Goal: Information Seeking & Learning: Learn about a topic

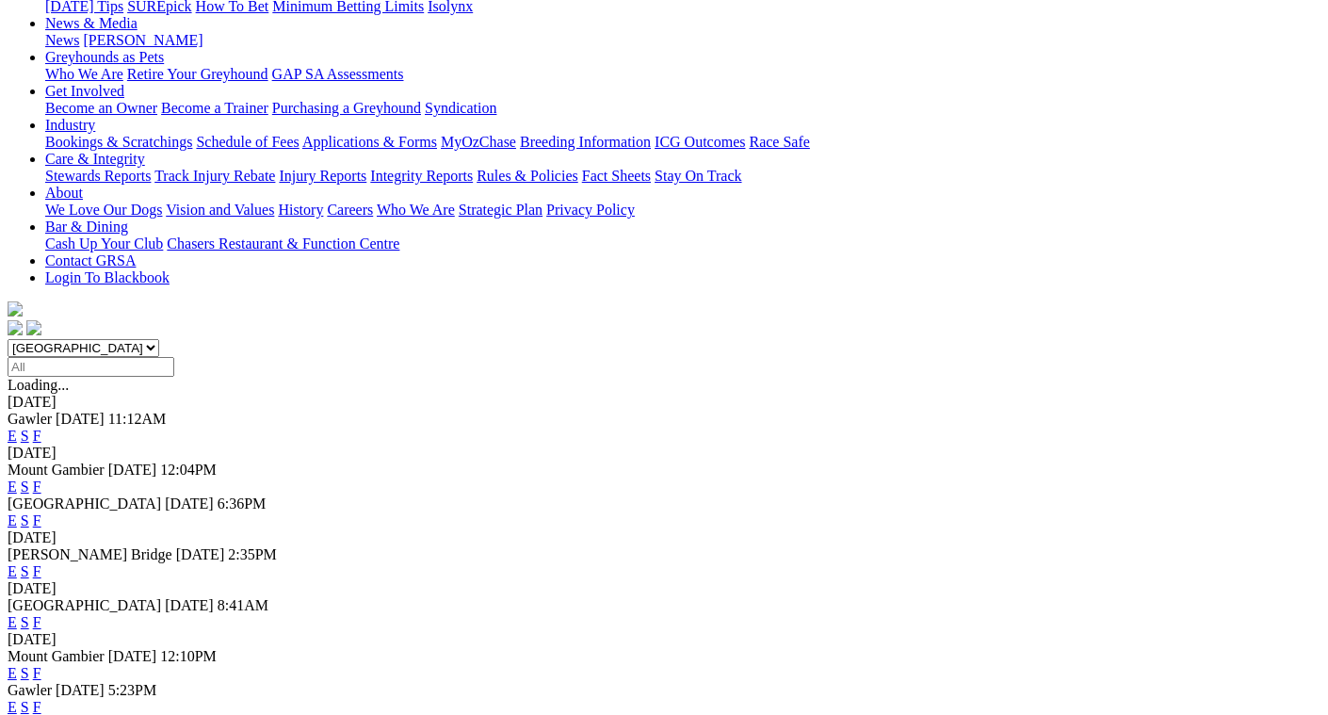
scroll to position [377, 0]
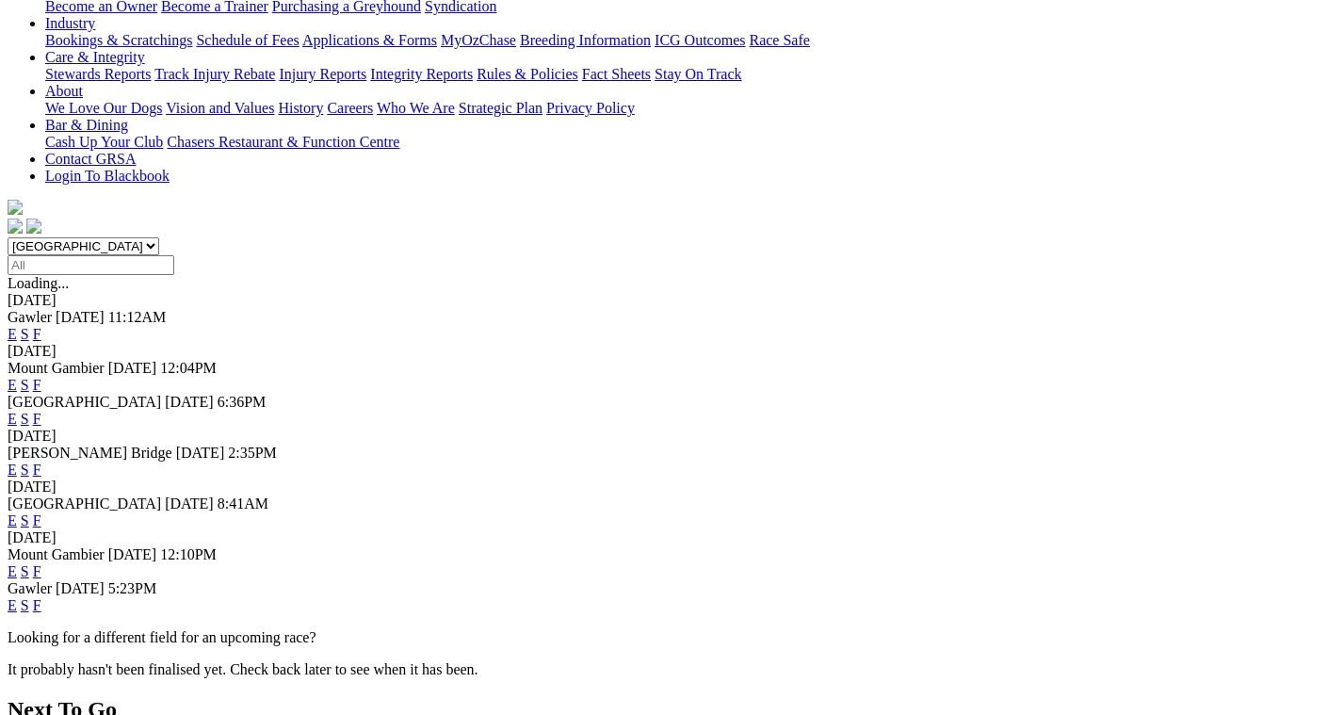
click at [41, 597] on link "F" at bounding box center [37, 605] width 8 height 16
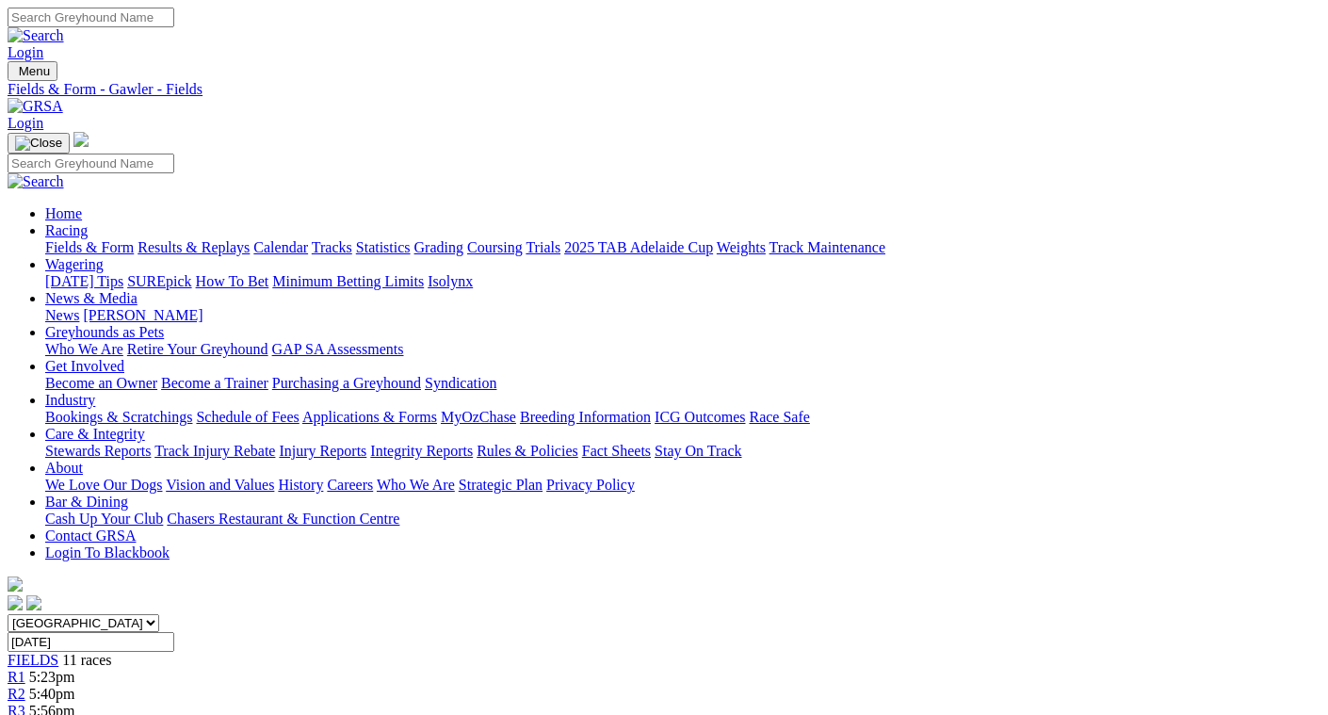
click at [50, 239] on link "Fields & Form" at bounding box center [89, 247] width 89 height 16
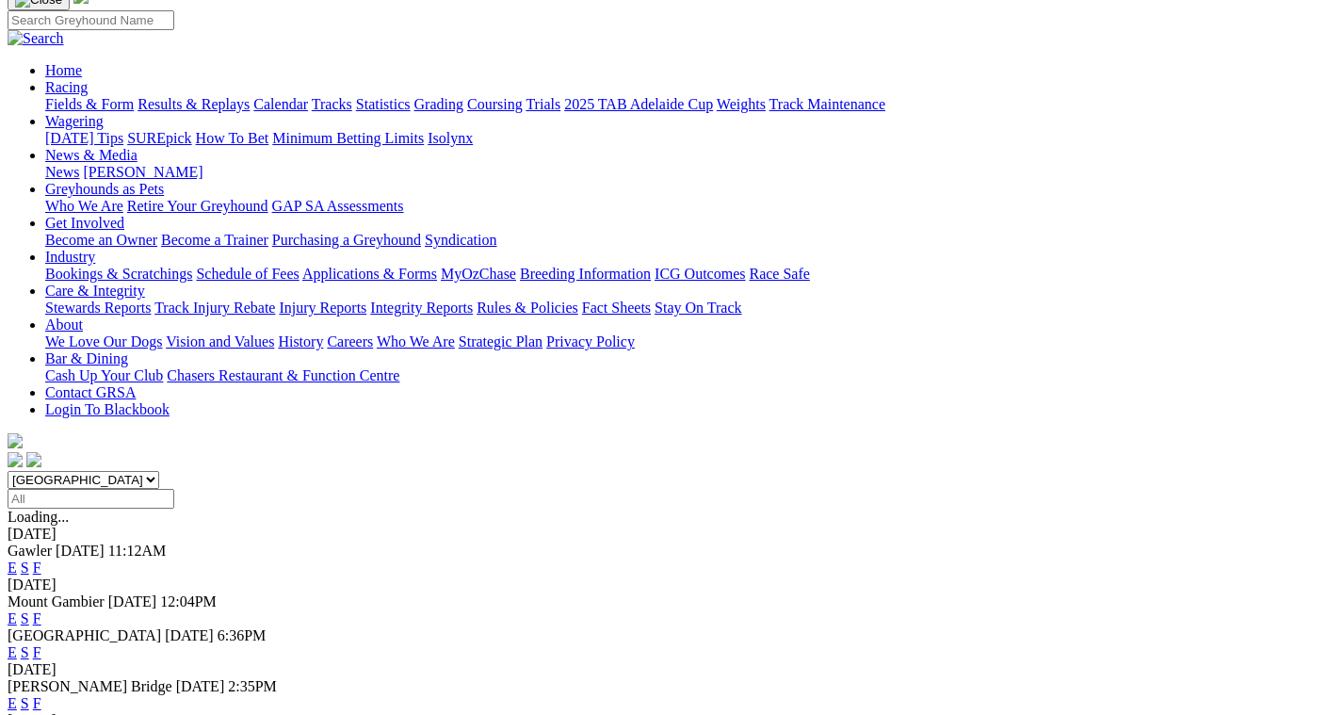
scroll to position [94, 0]
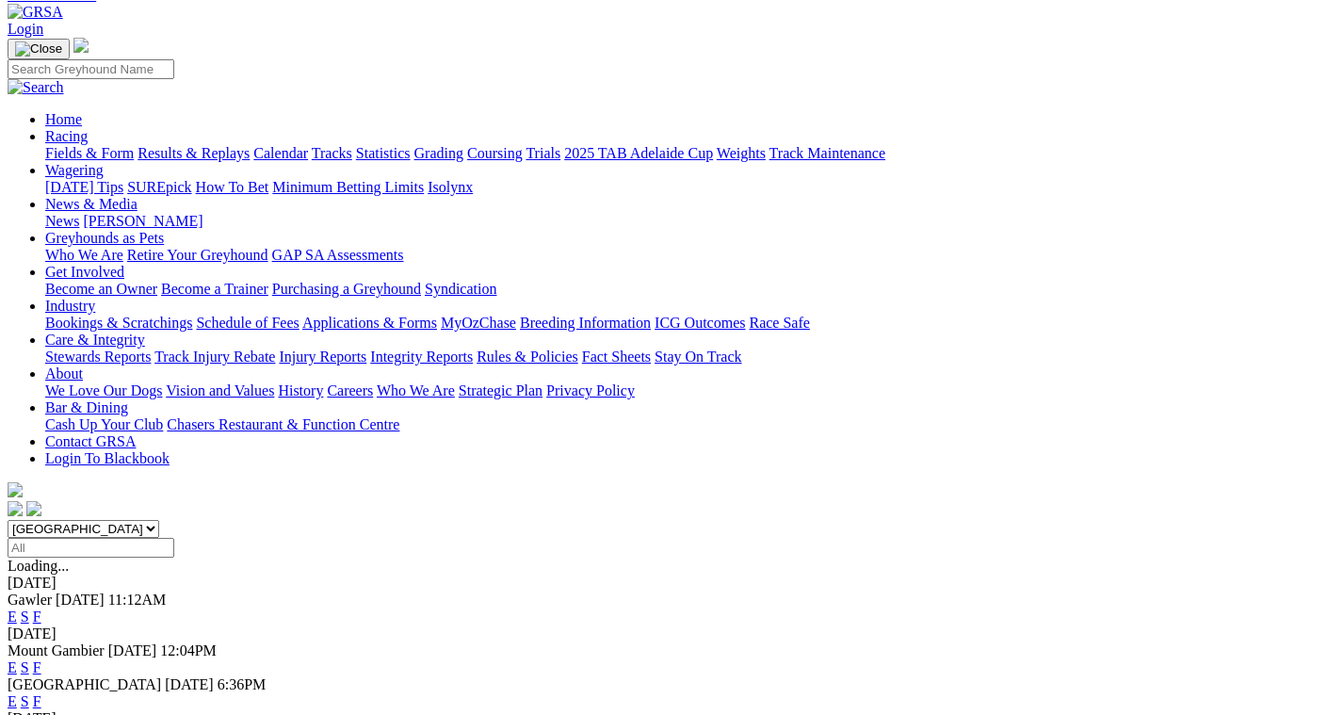
click at [198, 145] on link "Results & Replays" at bounding box center [193, 153] width 112 height 16
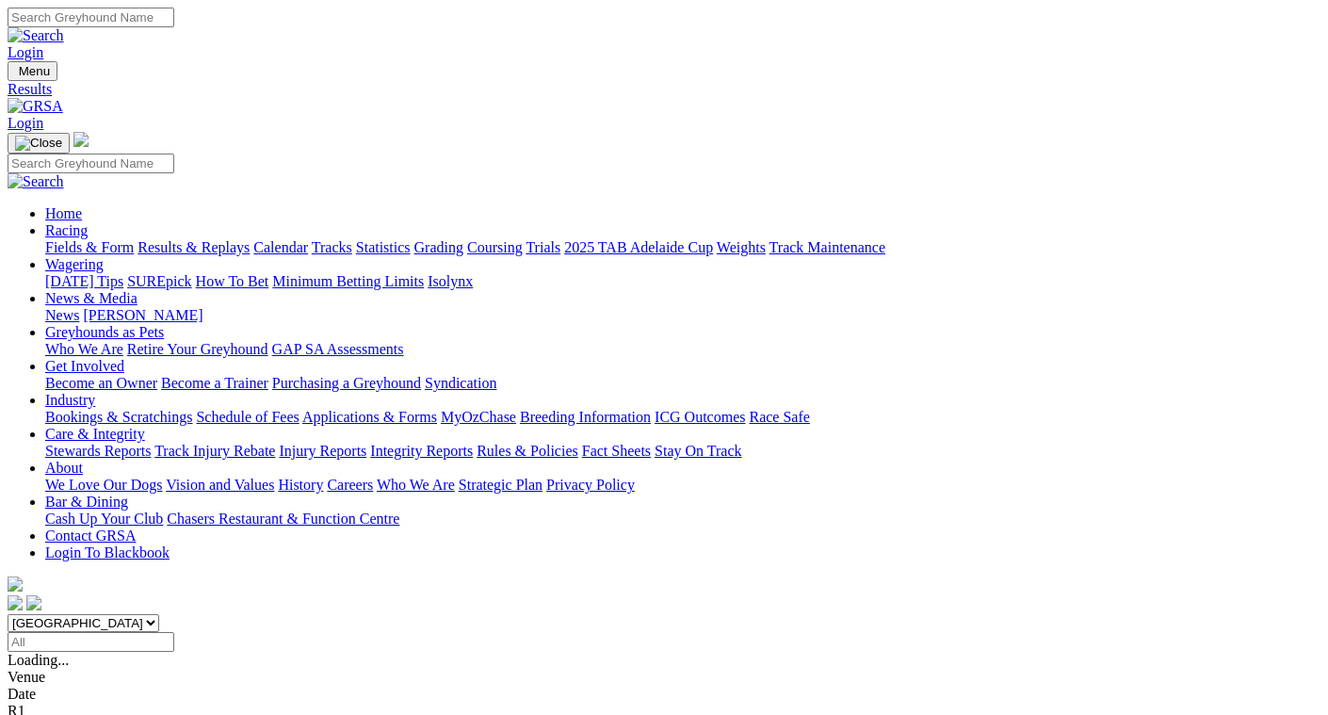
click at [71, 685] on span "1 6 2 8" at bounding box center [49, 693] width 41 height 16
click at [459, 702] on div "R3 2 6 8 4" at bounding box center [664, 710] width 1313 height 17
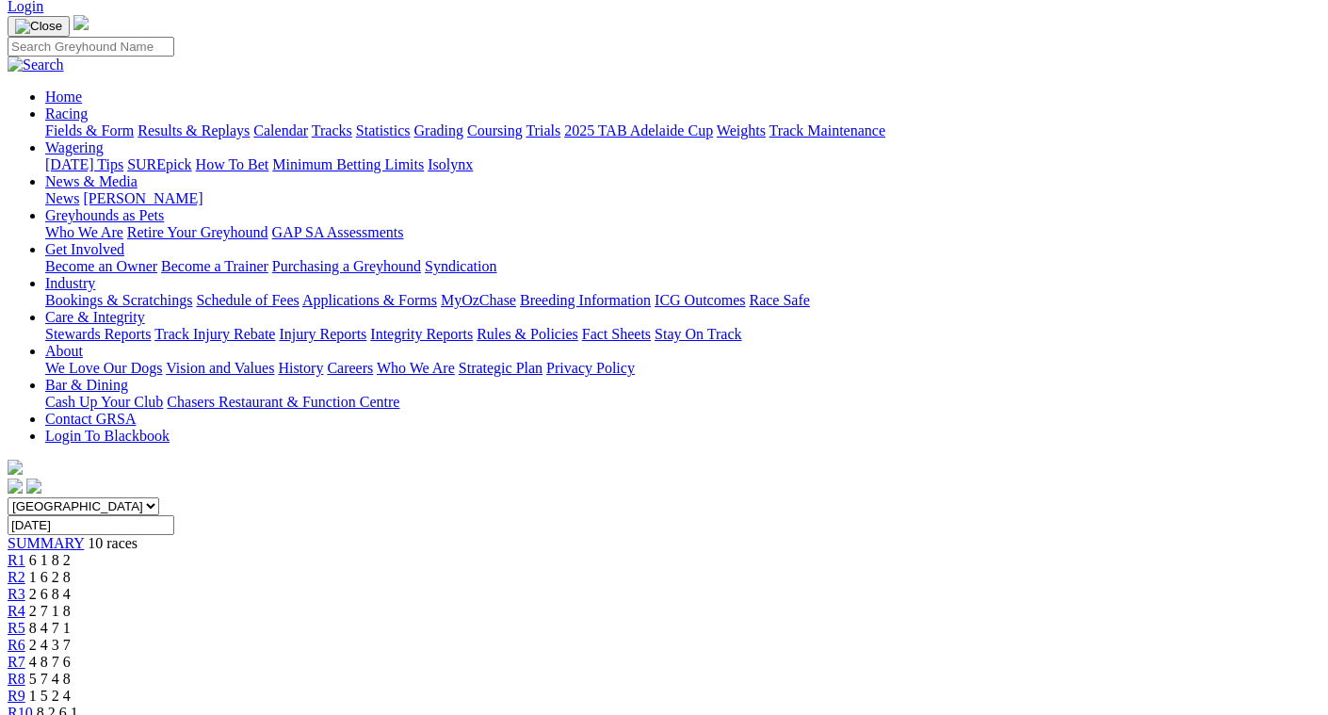
scroll to position [94, 0]
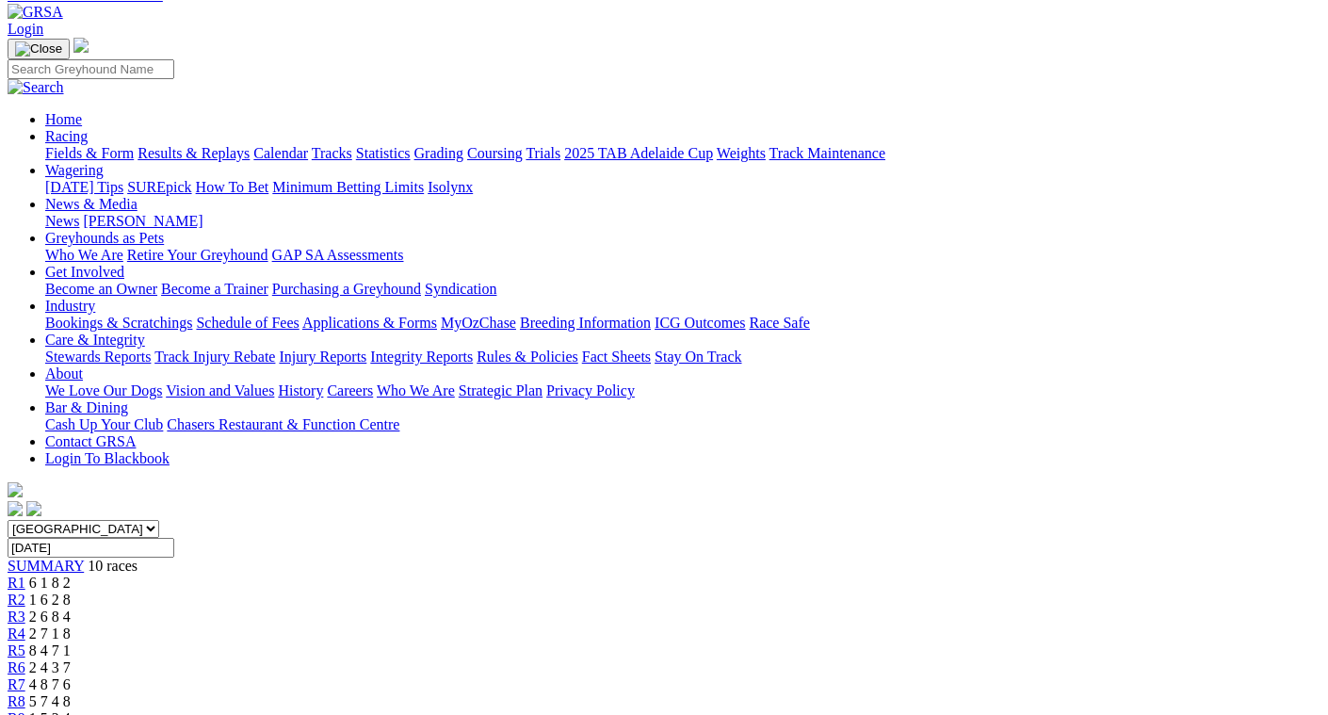
click at [71, 625] on span "2 7 1 8" at bounding box center [49, 633] width 41 height 16
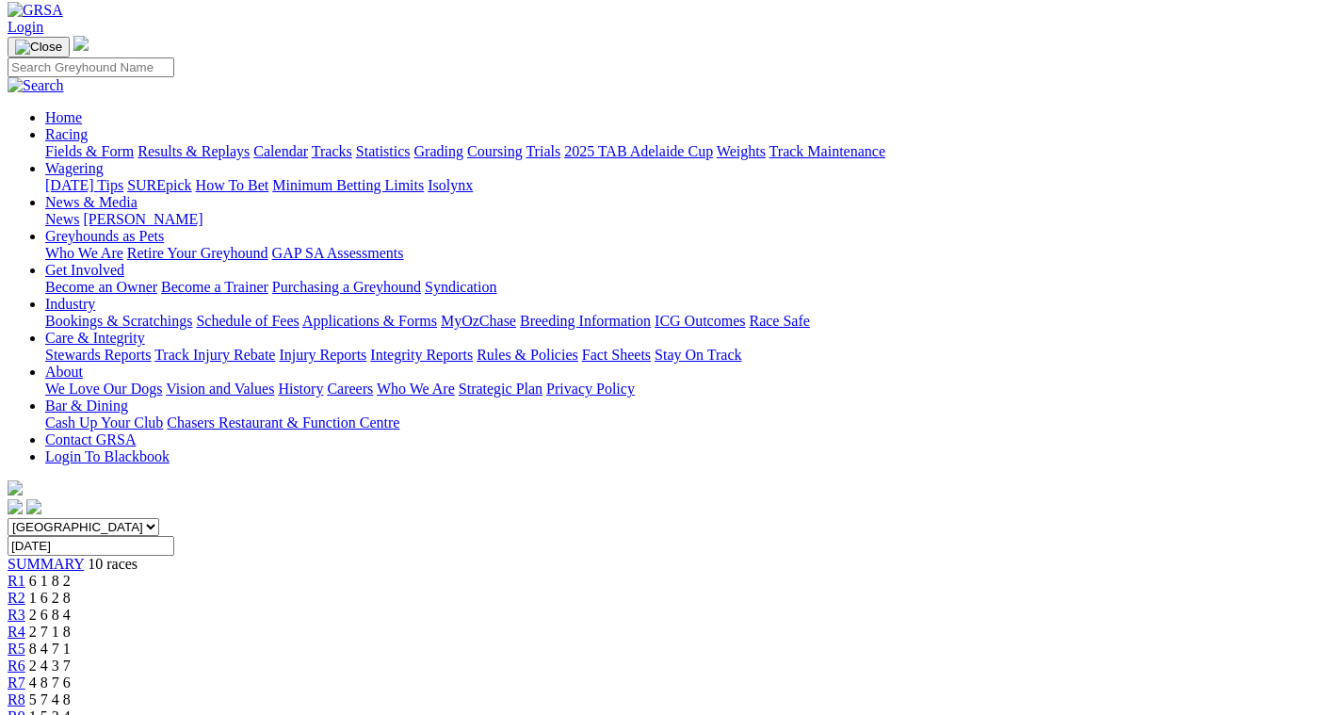
scroll to position [94, 0]
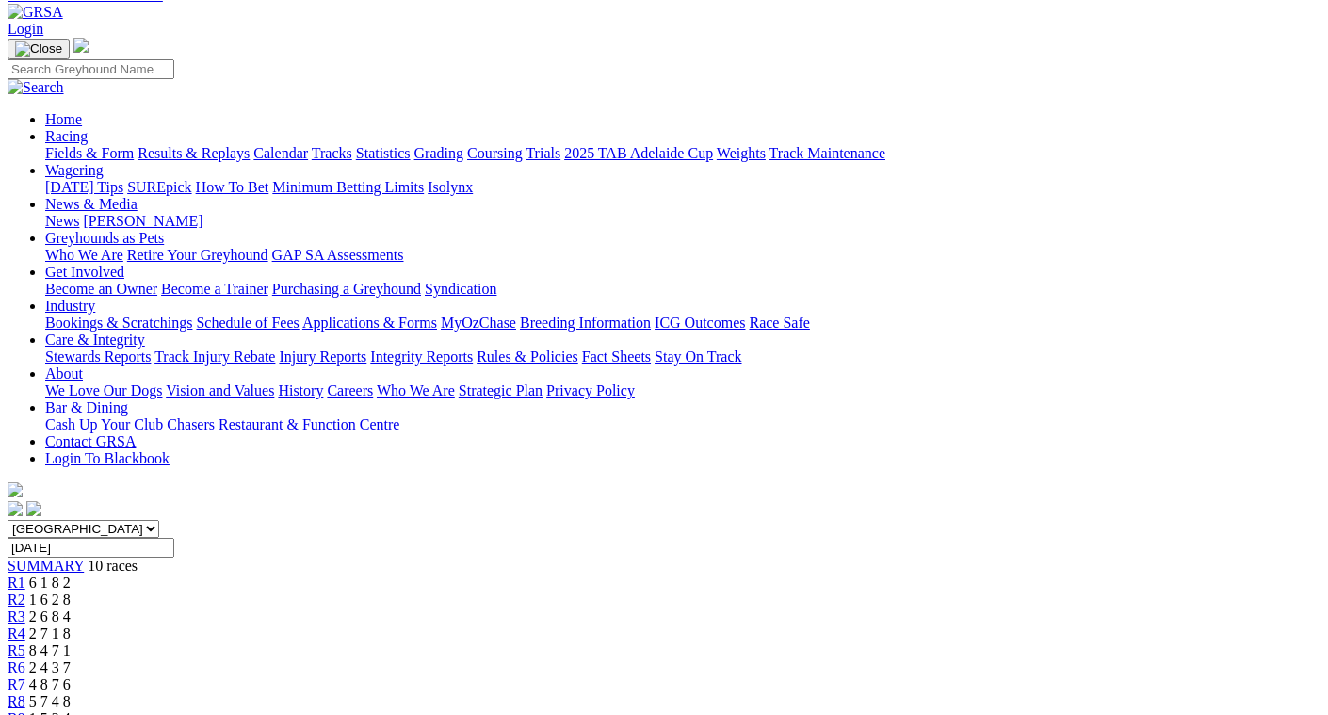
click at [71, 642] on span "8 4 7 1" at bounding box center [49, 650] width 41 height 16
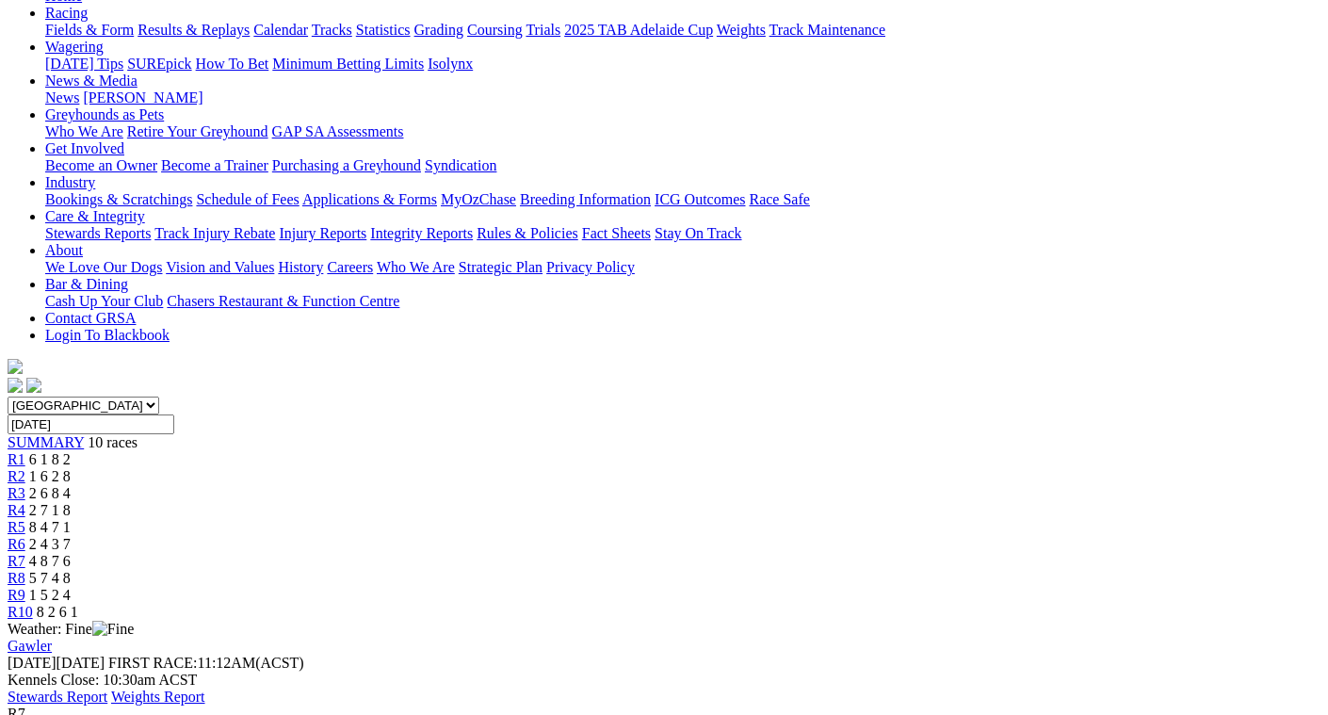
scroll to position [188, 0]
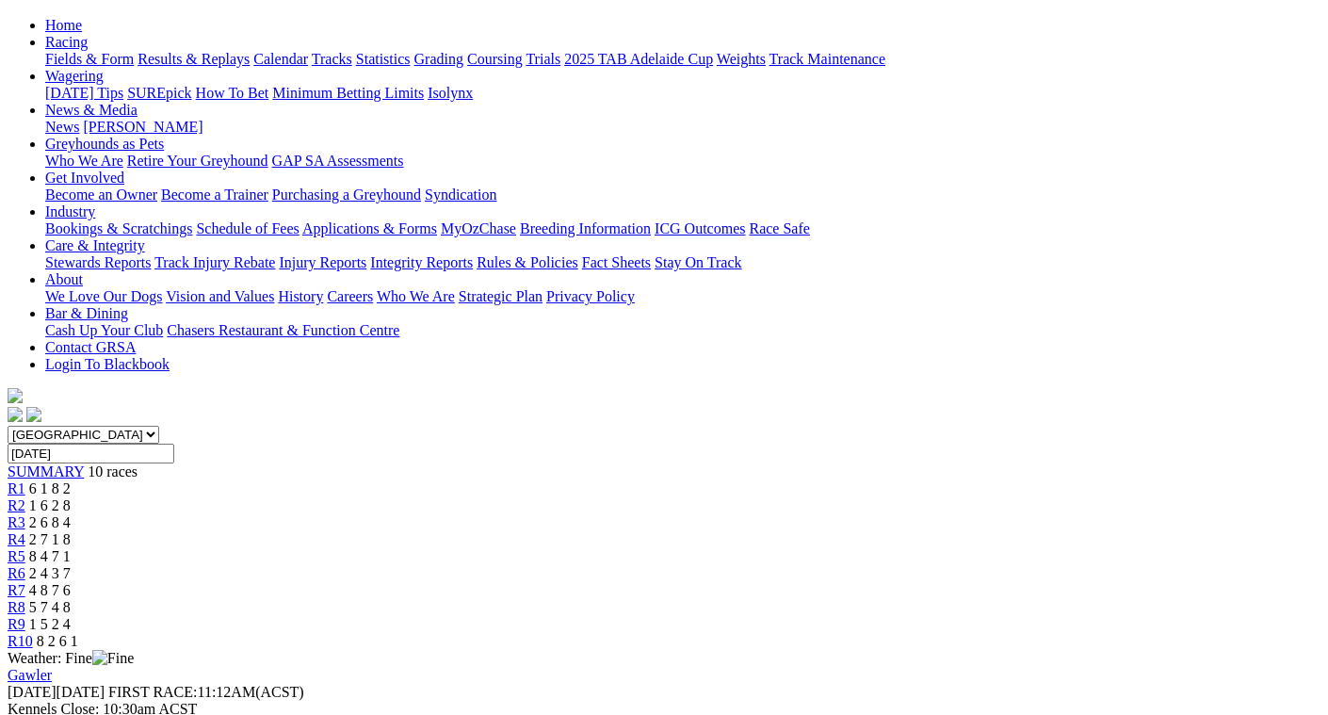
click at [71, 599] on span "5 7 4 8" at bounding box center [49, 607] width 41 height 16
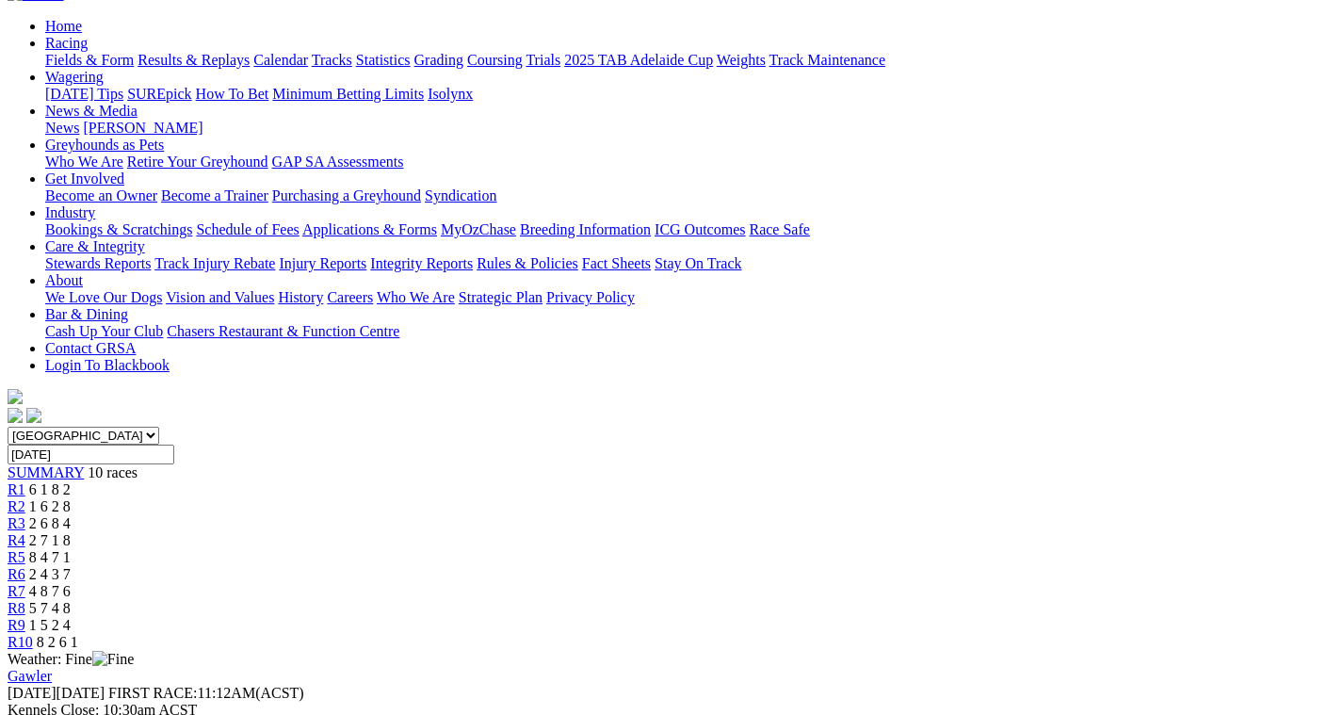
scroll to position [94, 0]
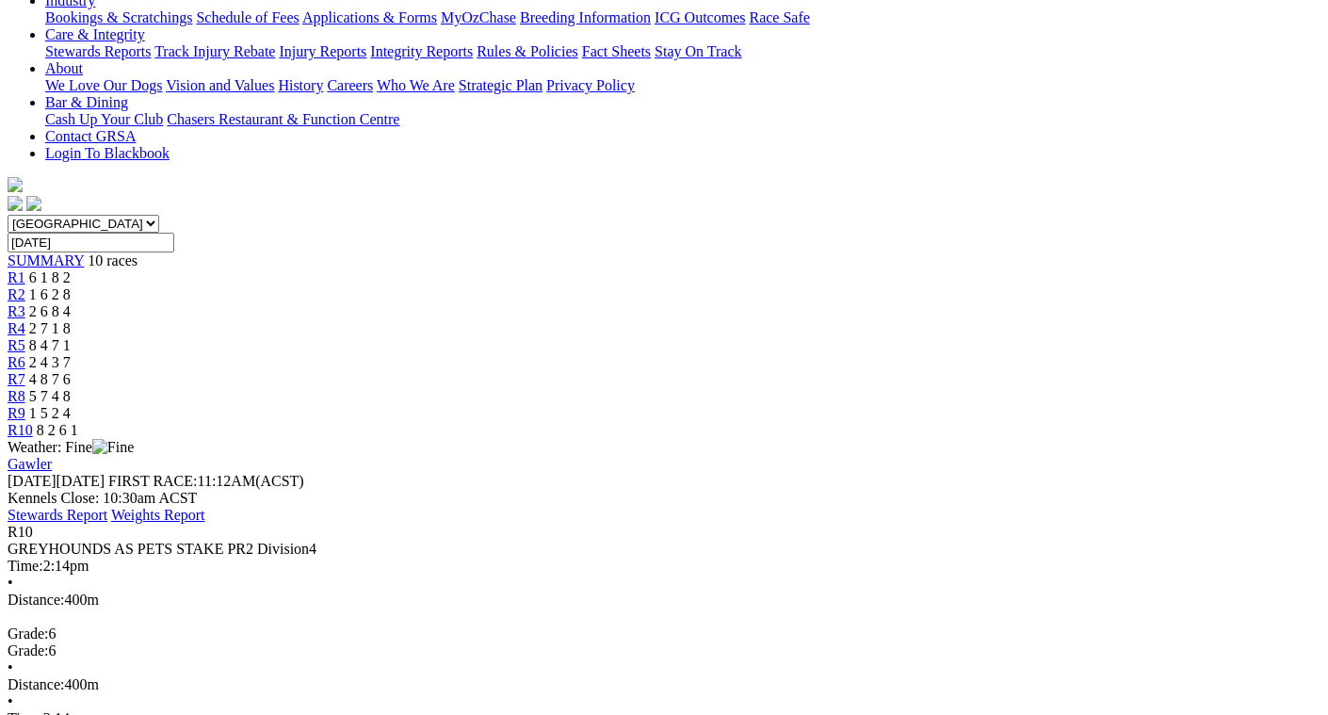
scroll to position [471, 0]
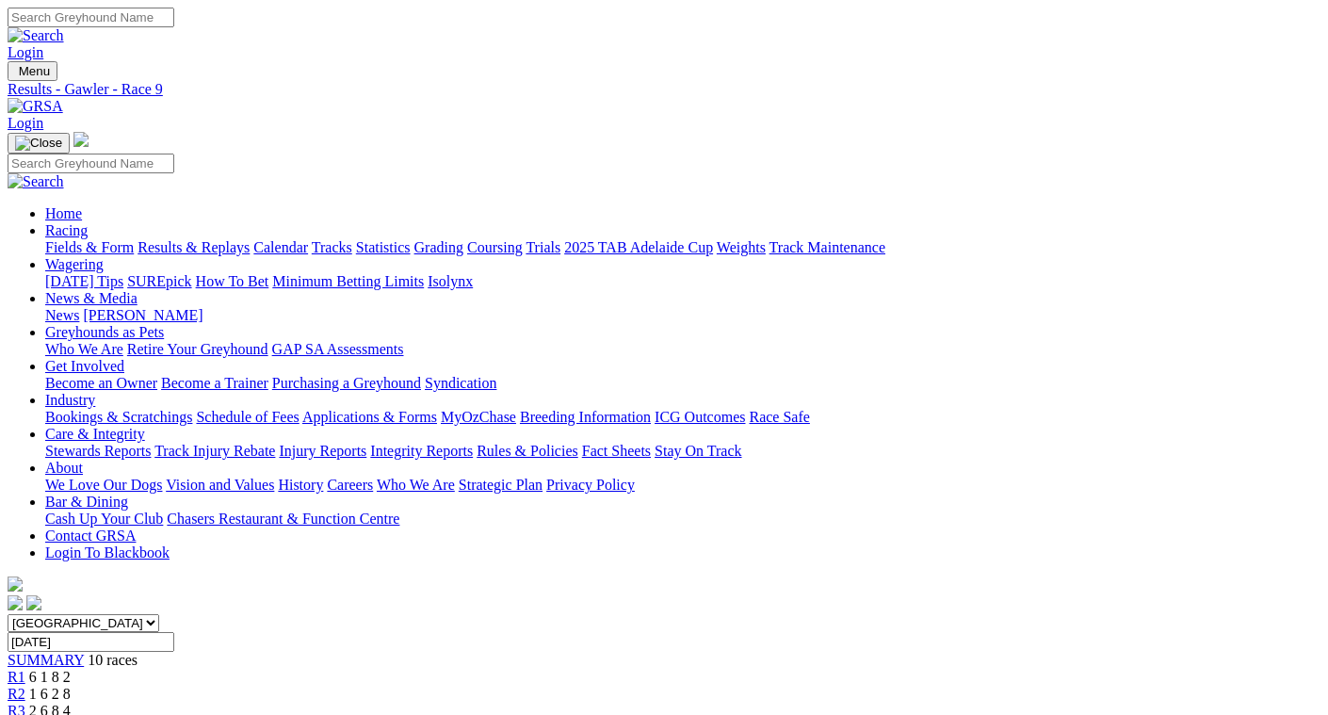
scroll to position [45, 0]
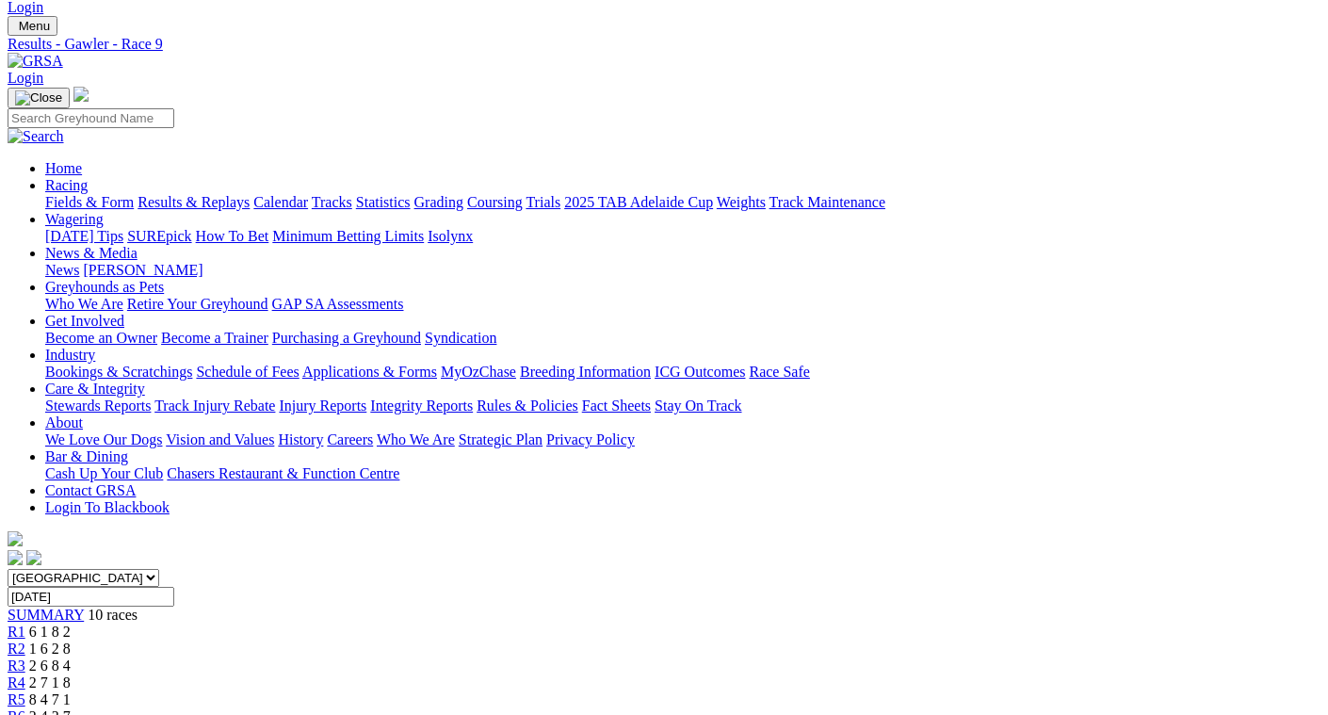
click at [49, 194] on link "Fields & Form" at bounding box center [89, 202] width 89 height 16
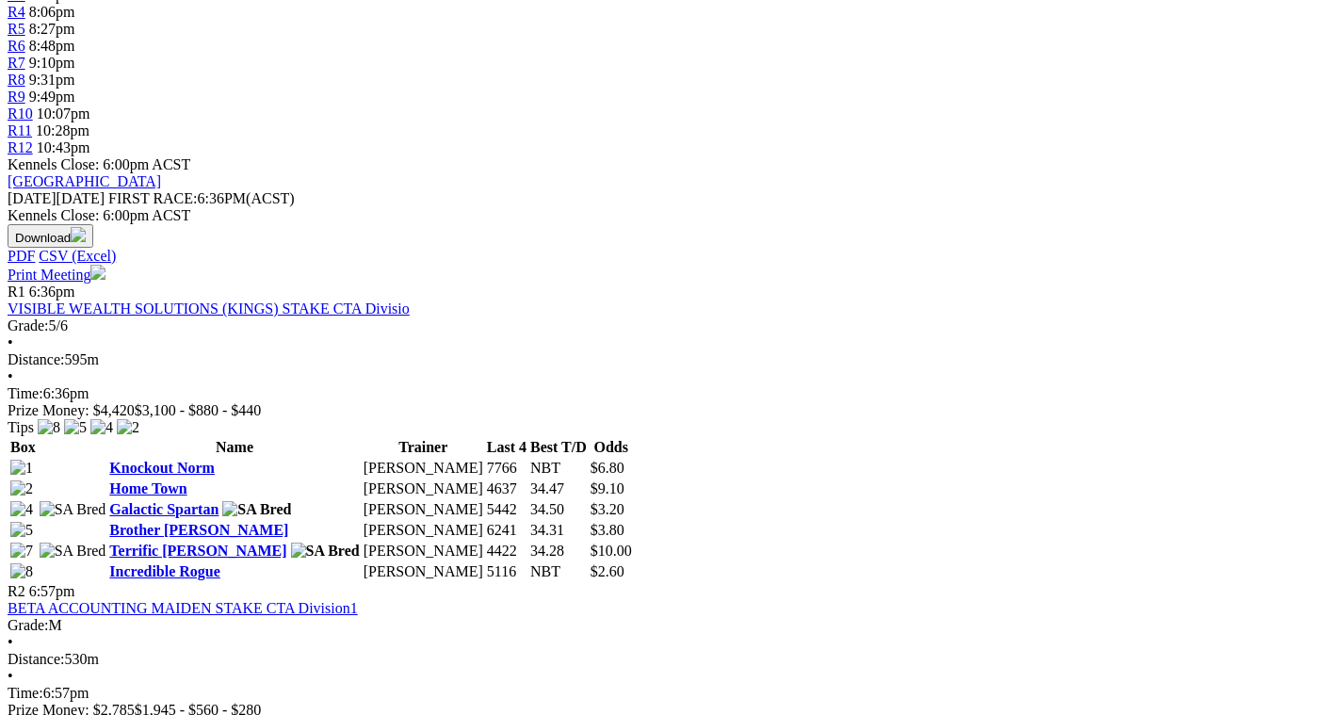
scroll to position [753, 0]
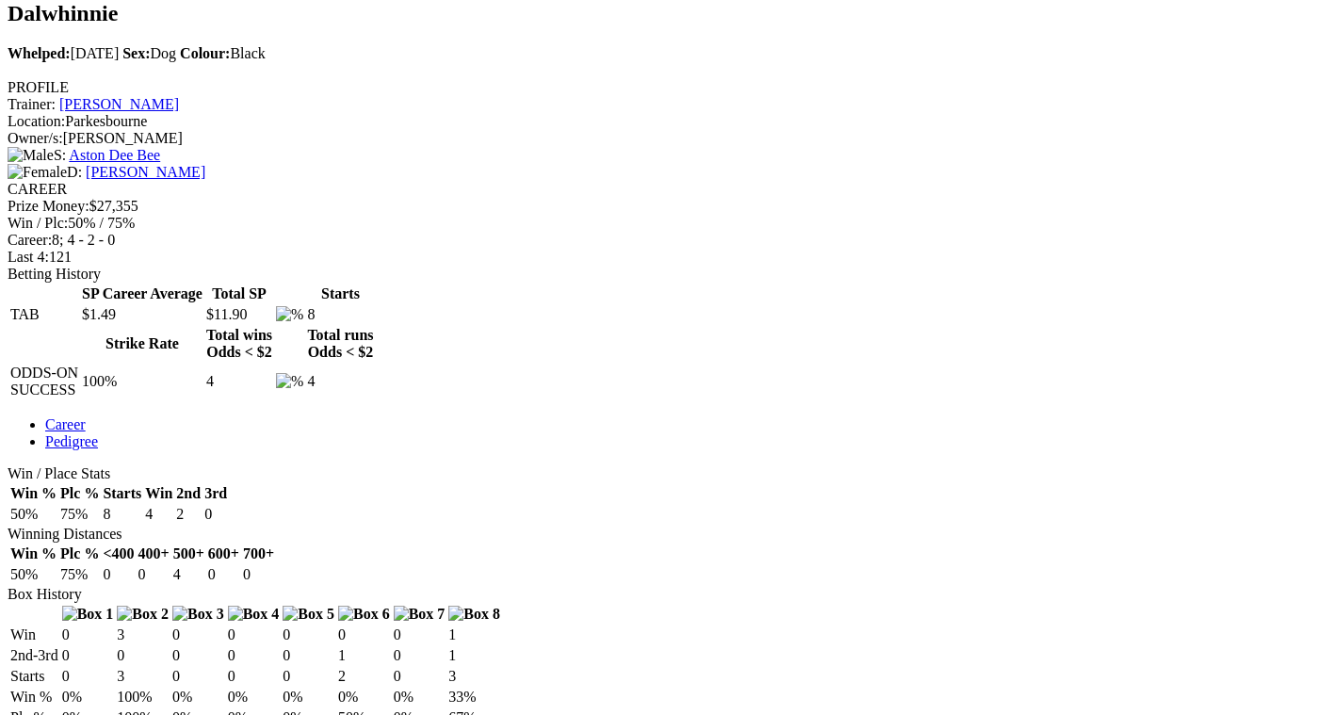
scroll to position [659, 0]
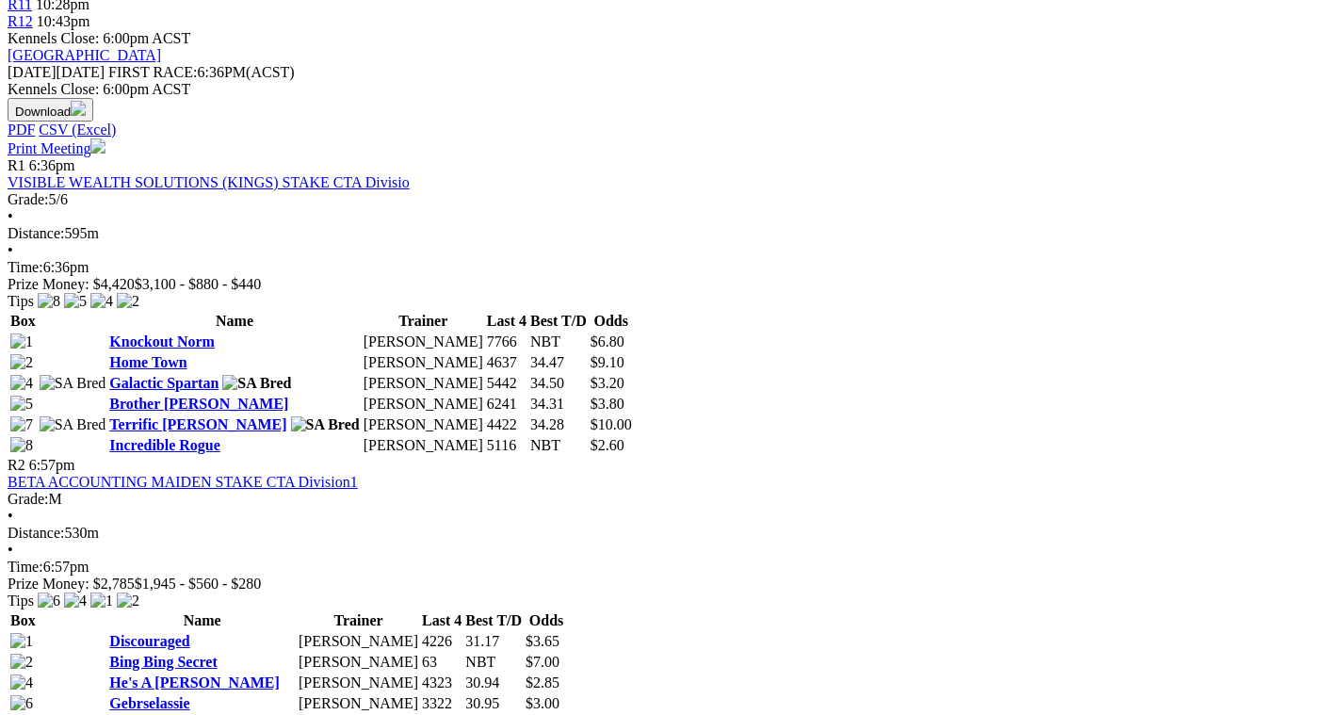
scroll to position [847, 0]
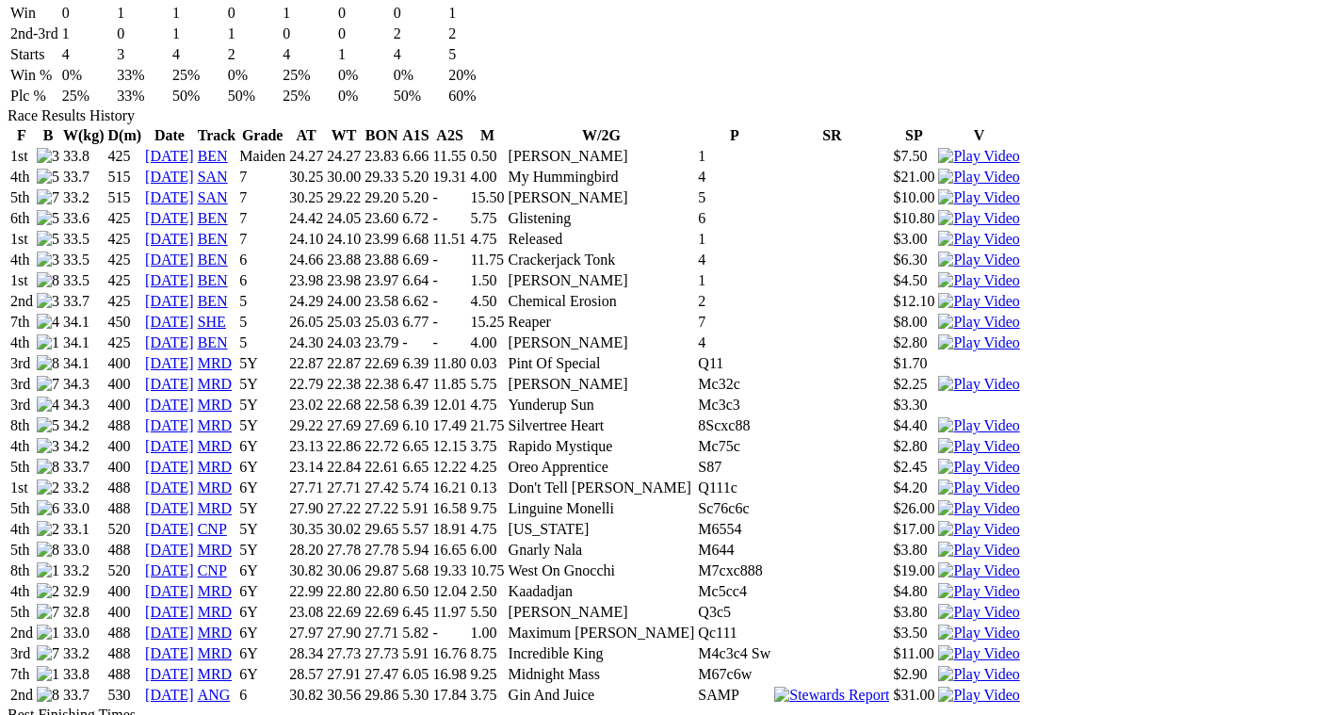
scroll to position [1318, 0]
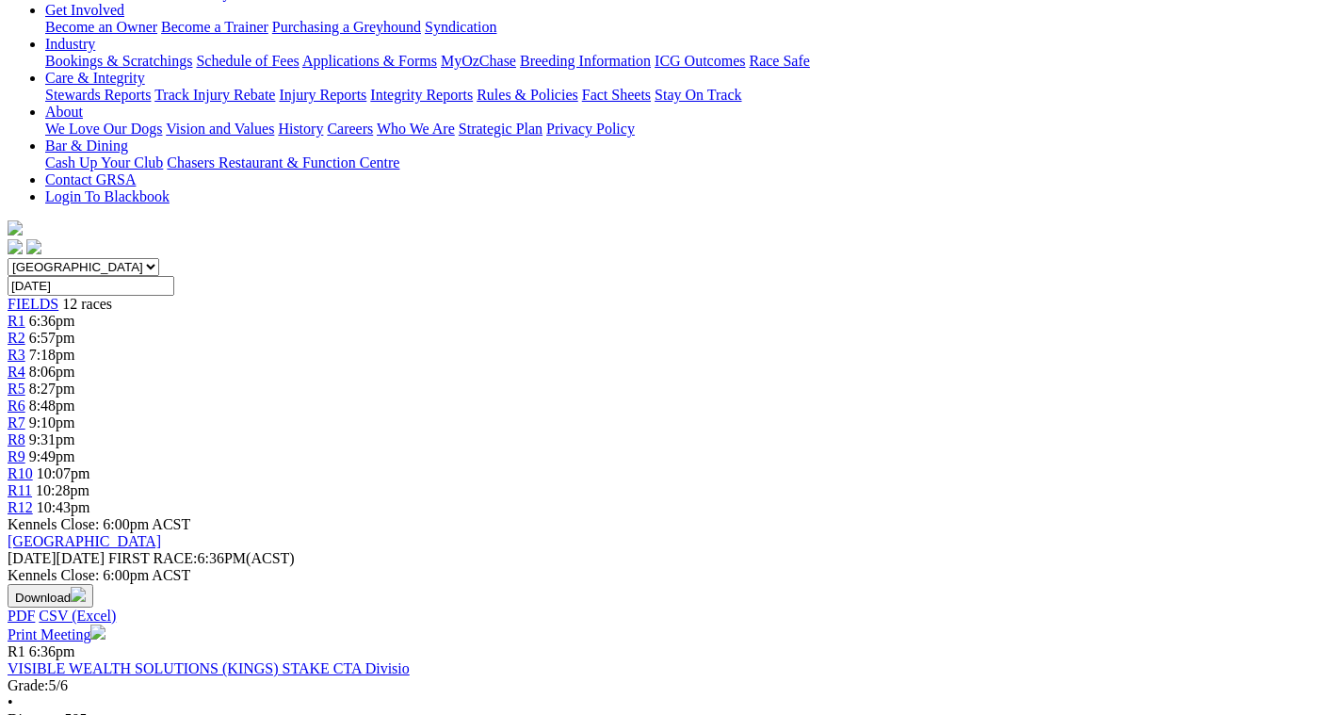
scroll to position [471, 0]
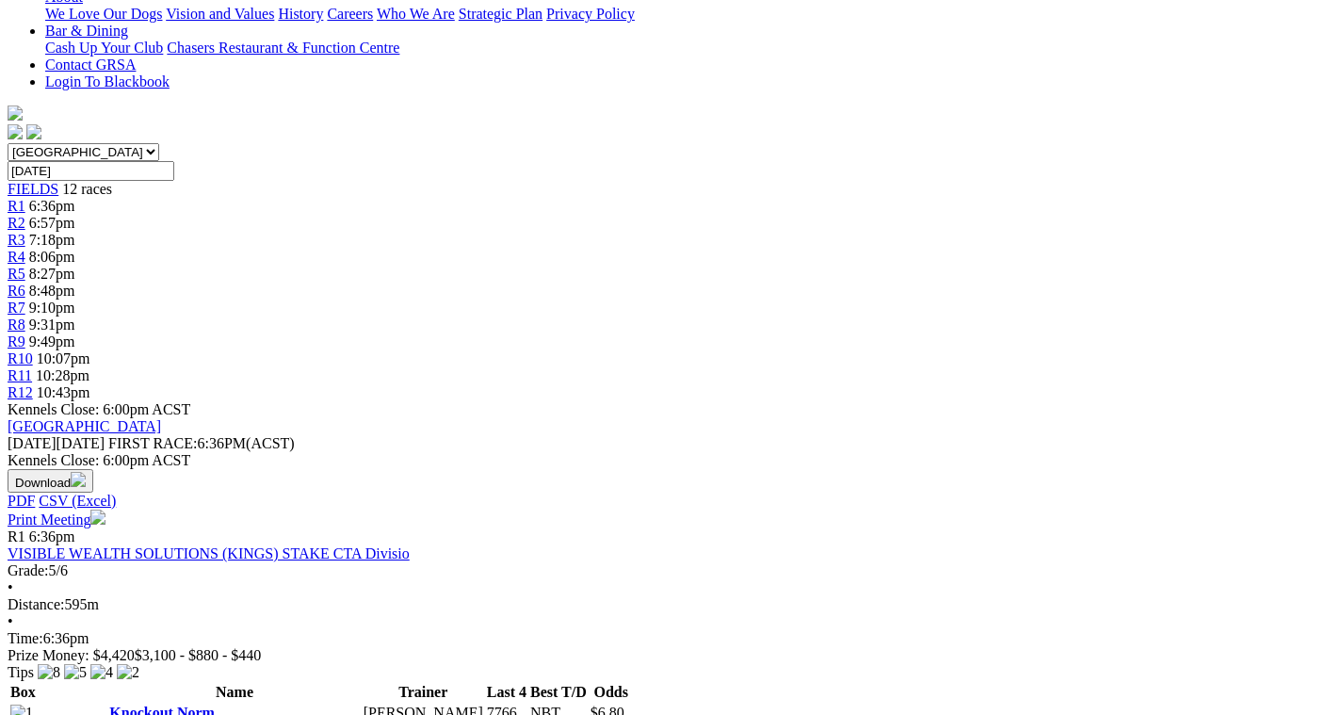
click at [215, 704] on link "Knockout Norm" at bounding box center [161, 712] width 105 height 16
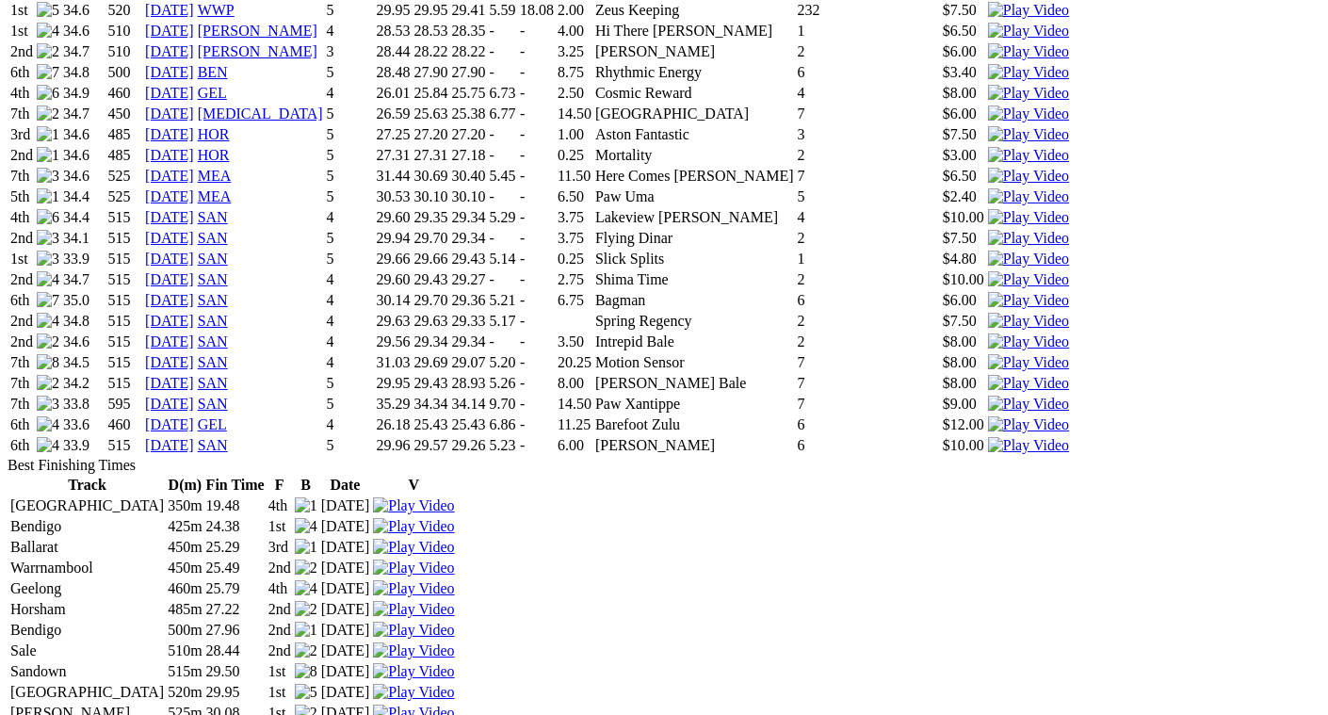
scroll to position [2448, 0]
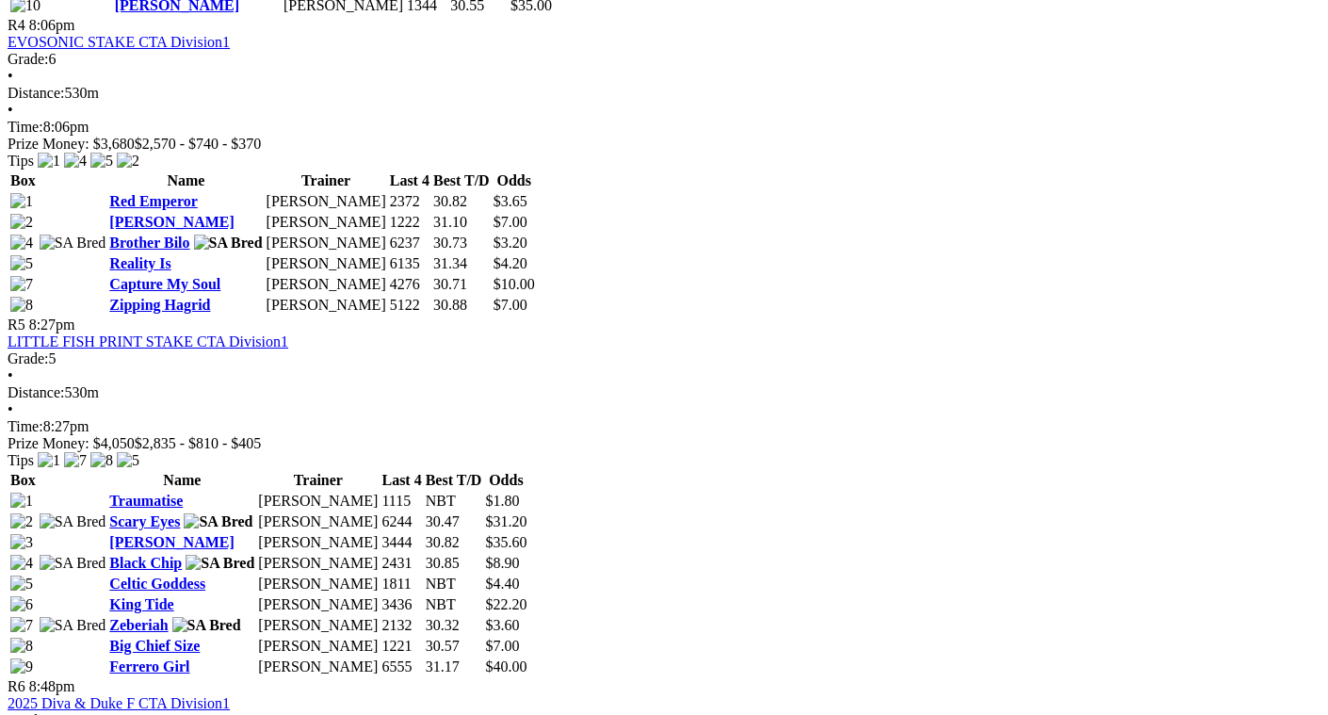
scroll to position [1883, 0]
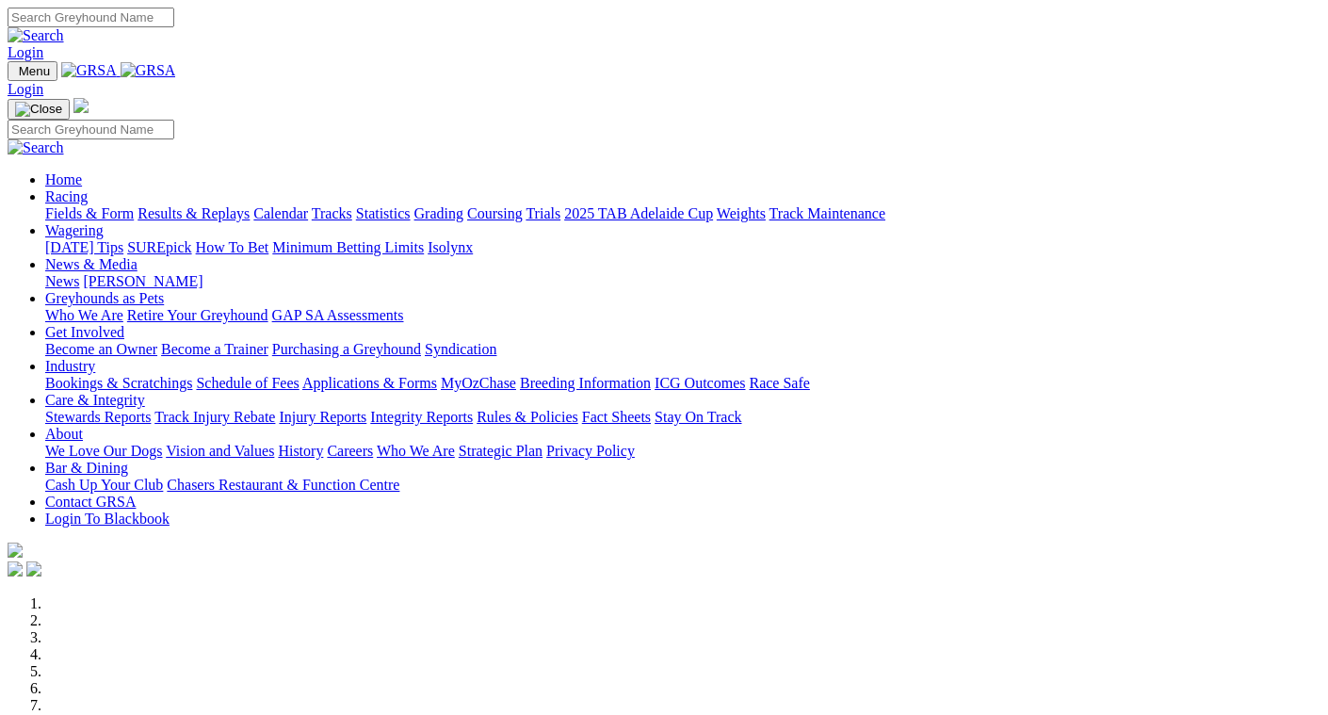
click at [411, 205] on link "Statistics" at bounding box center [383, 213] width 55 height 16
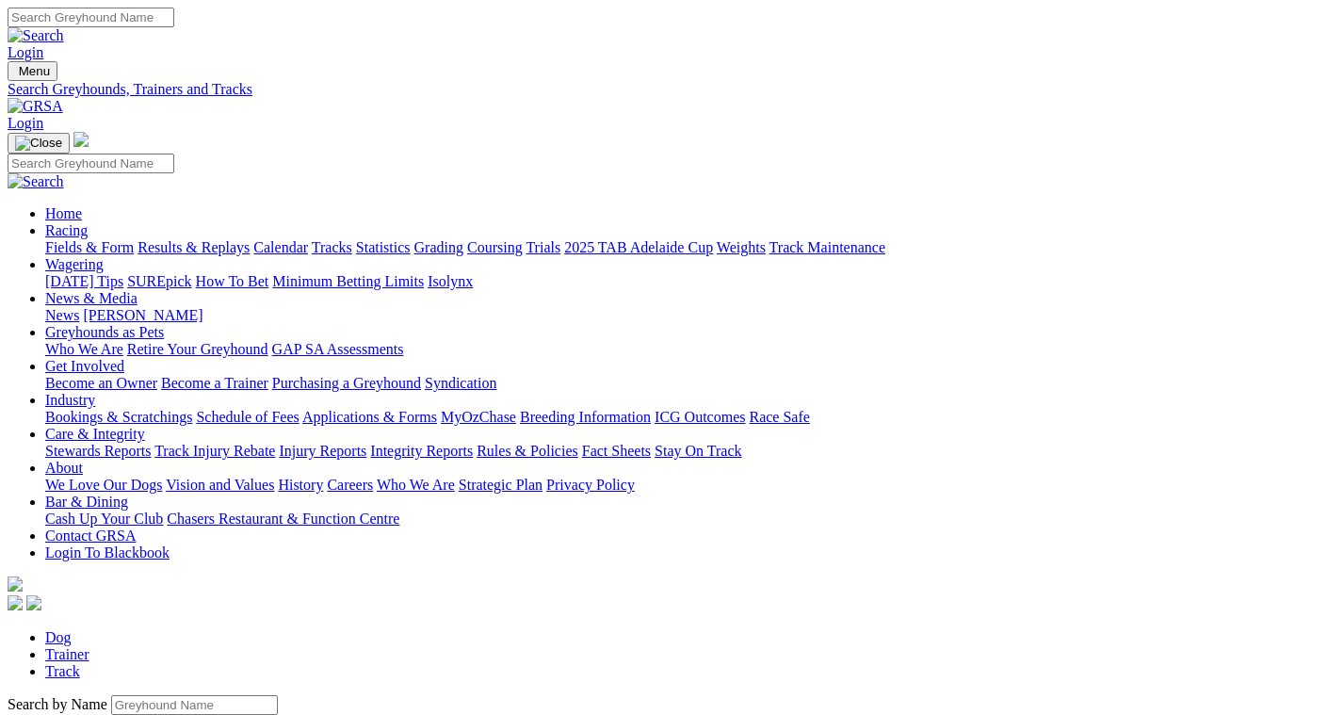
click at [89, 646] on link "Trainer" at bounding box center [67, 654] width 44 height 16
type input "craig jaensch"
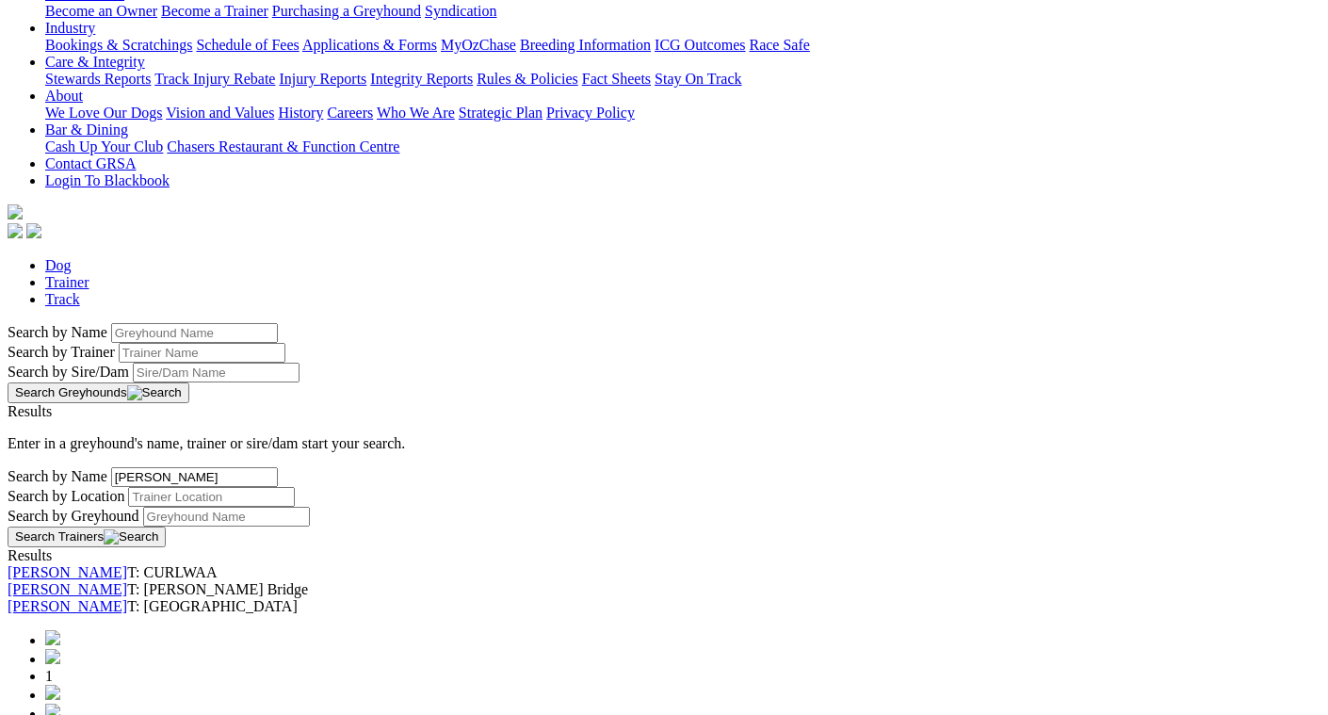
scroll to position [377, 0]
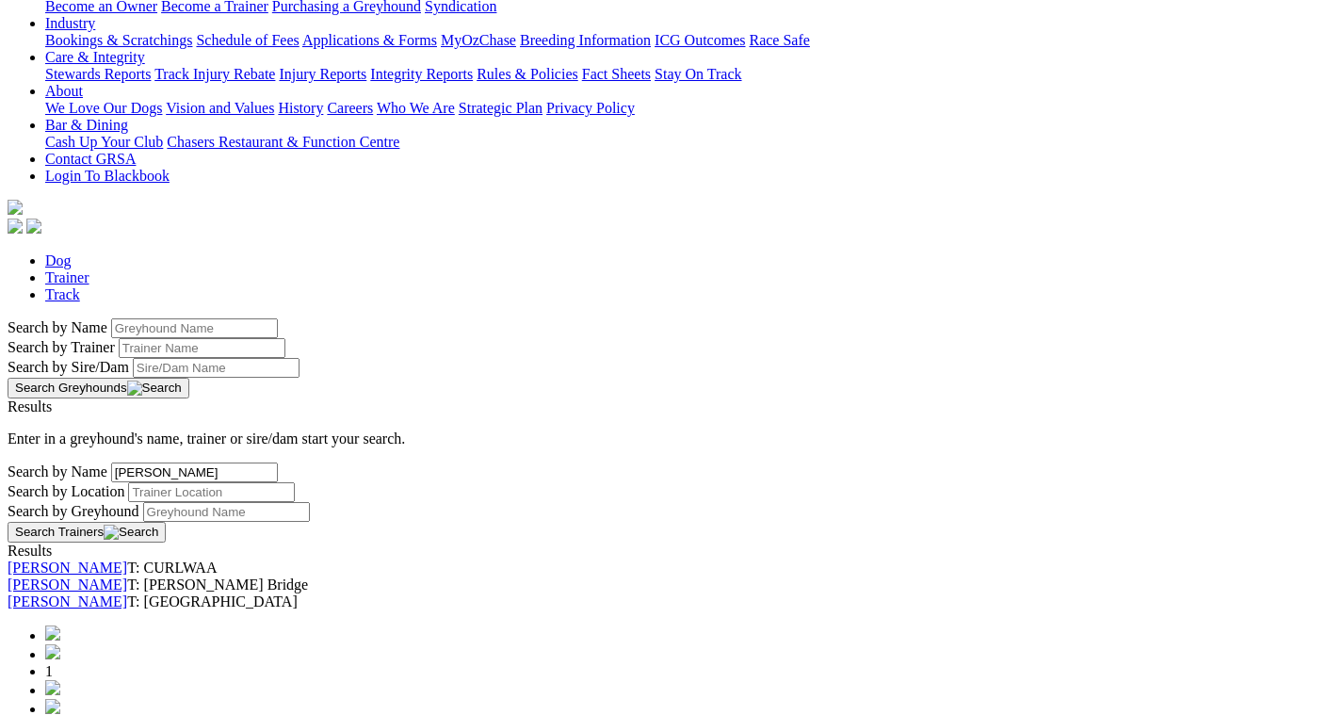
click at [127, 593] on link "[PERSON_NAME]" at bounding box center [68, 601] width 120 height 16
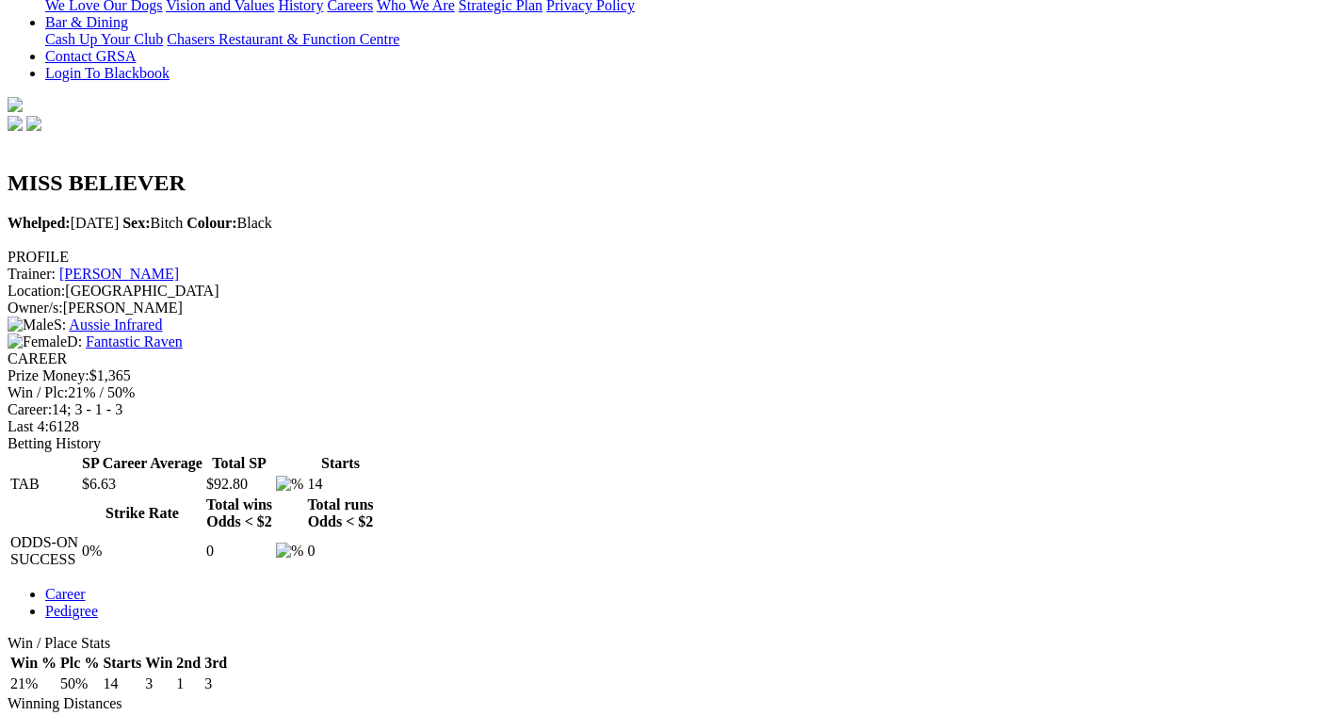
scroll to position [565, 0]
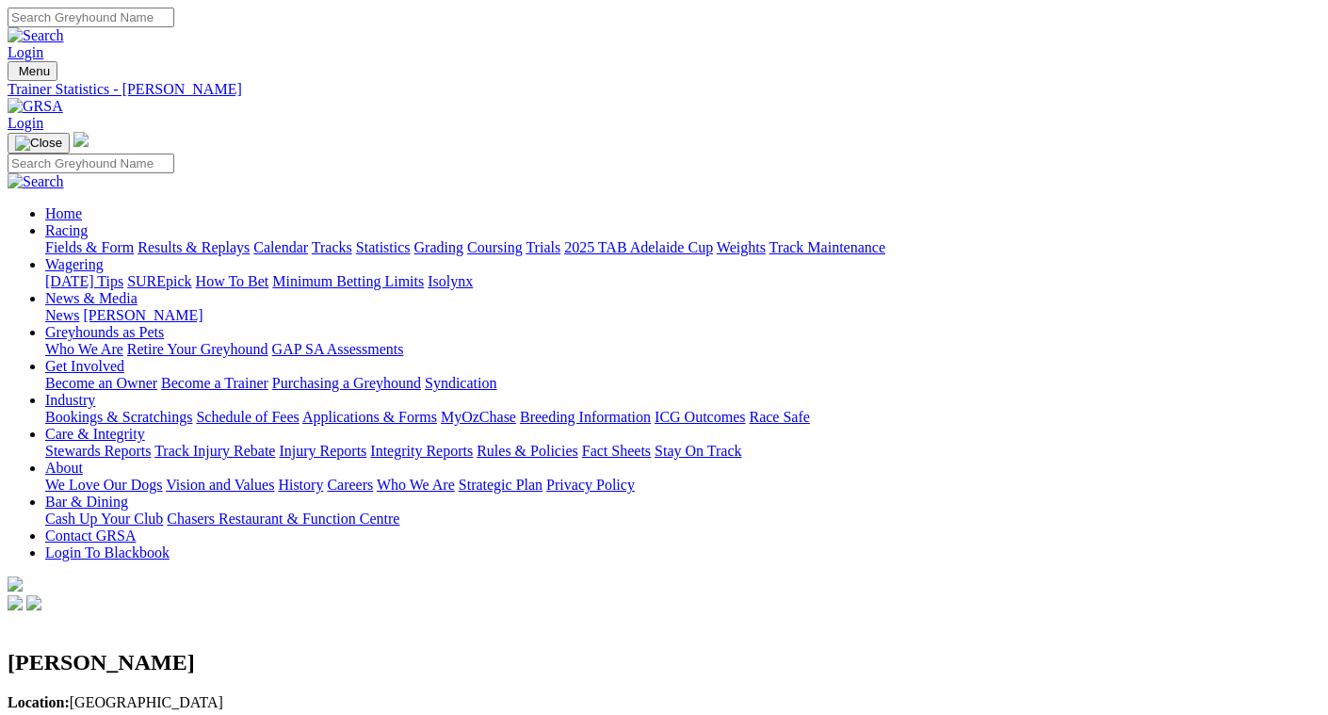
click at [49, 239] on link "Fields & Form" at bounding box center [89, 247] width 89 height 16
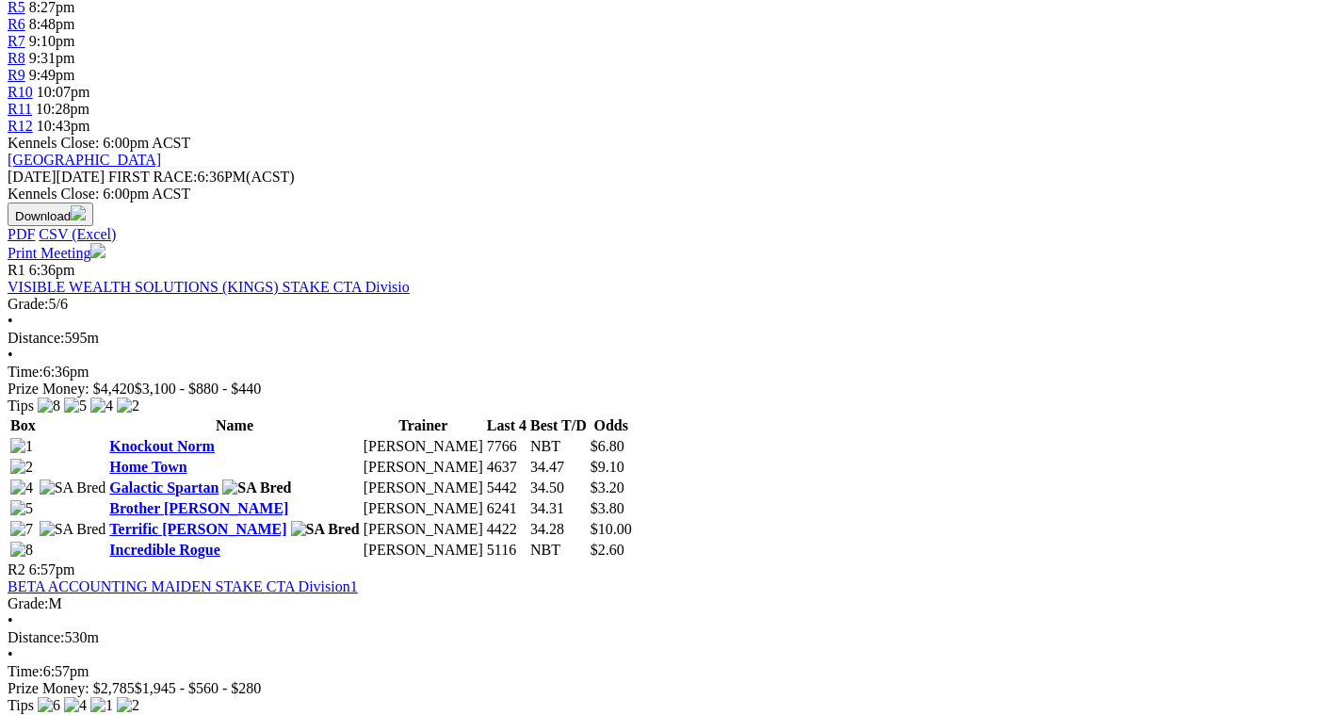
scroll to position [753, 0]
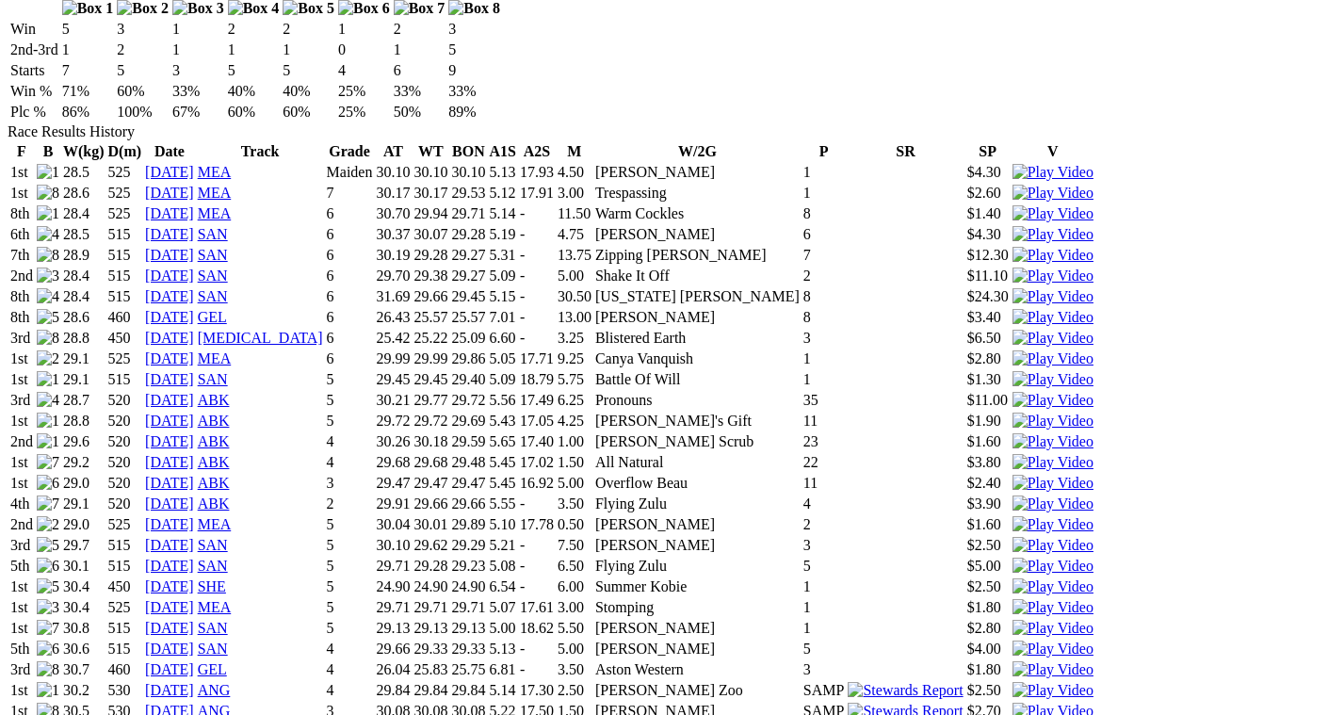
scroll to position [1412, 0]
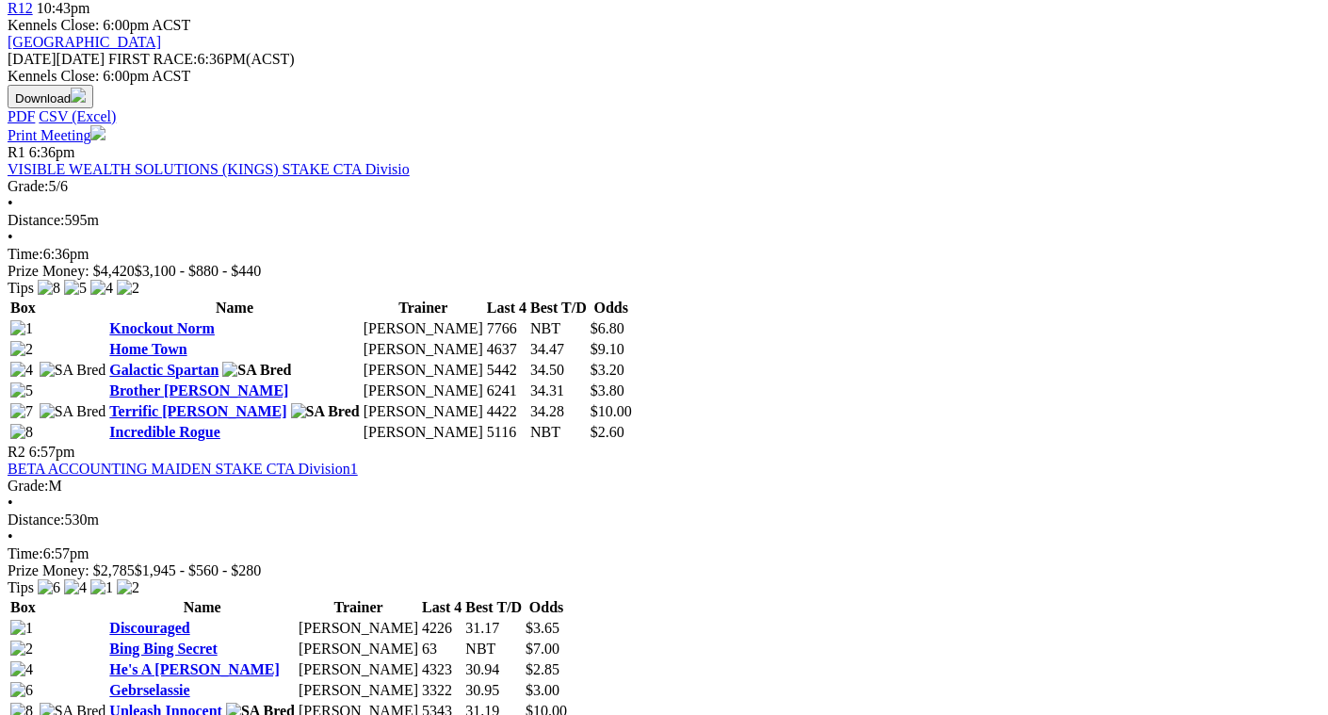
scroll to position [847, 0]
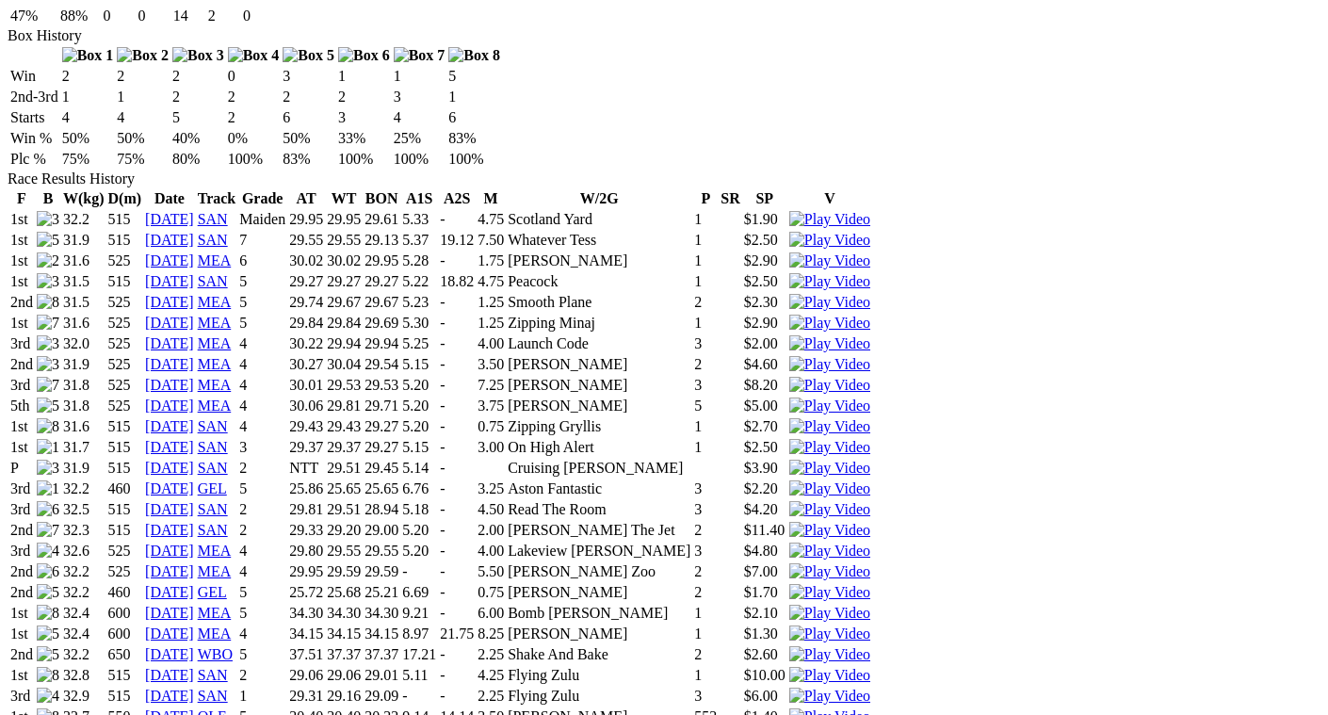
scroll to position [1318, 0]
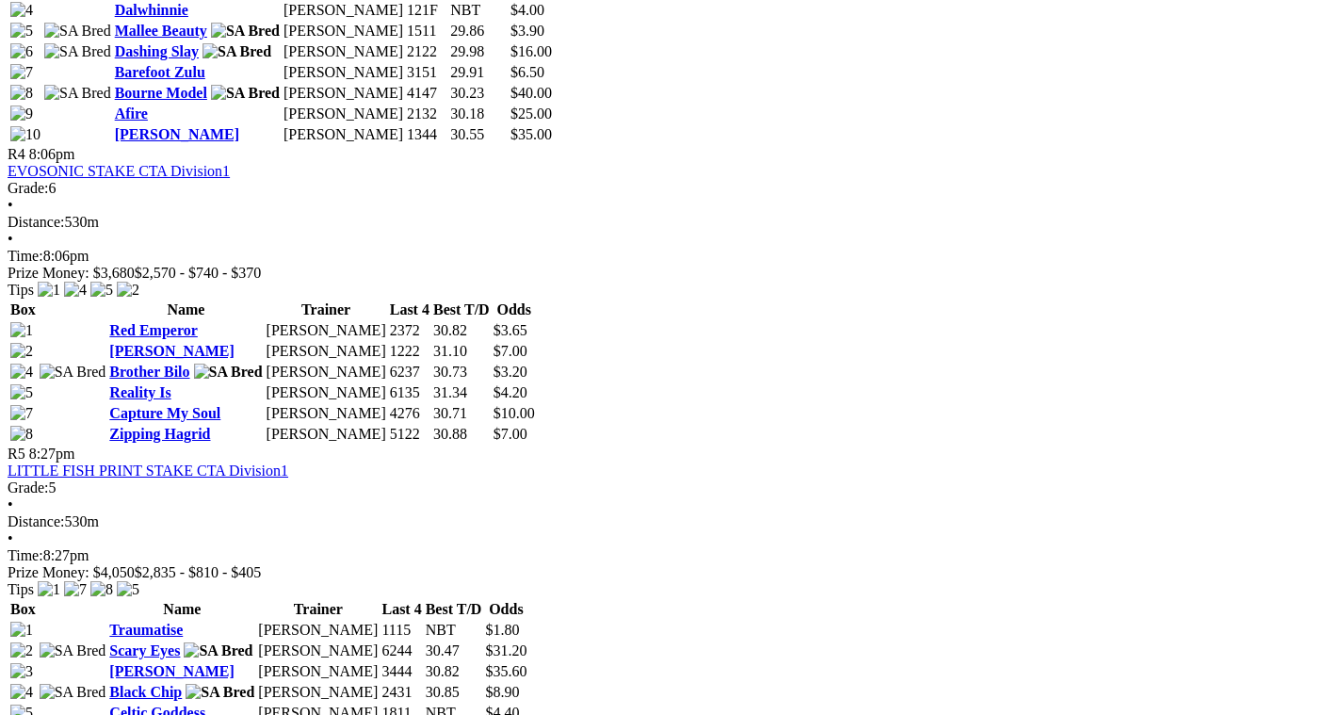
scroll to position [1883, 0]
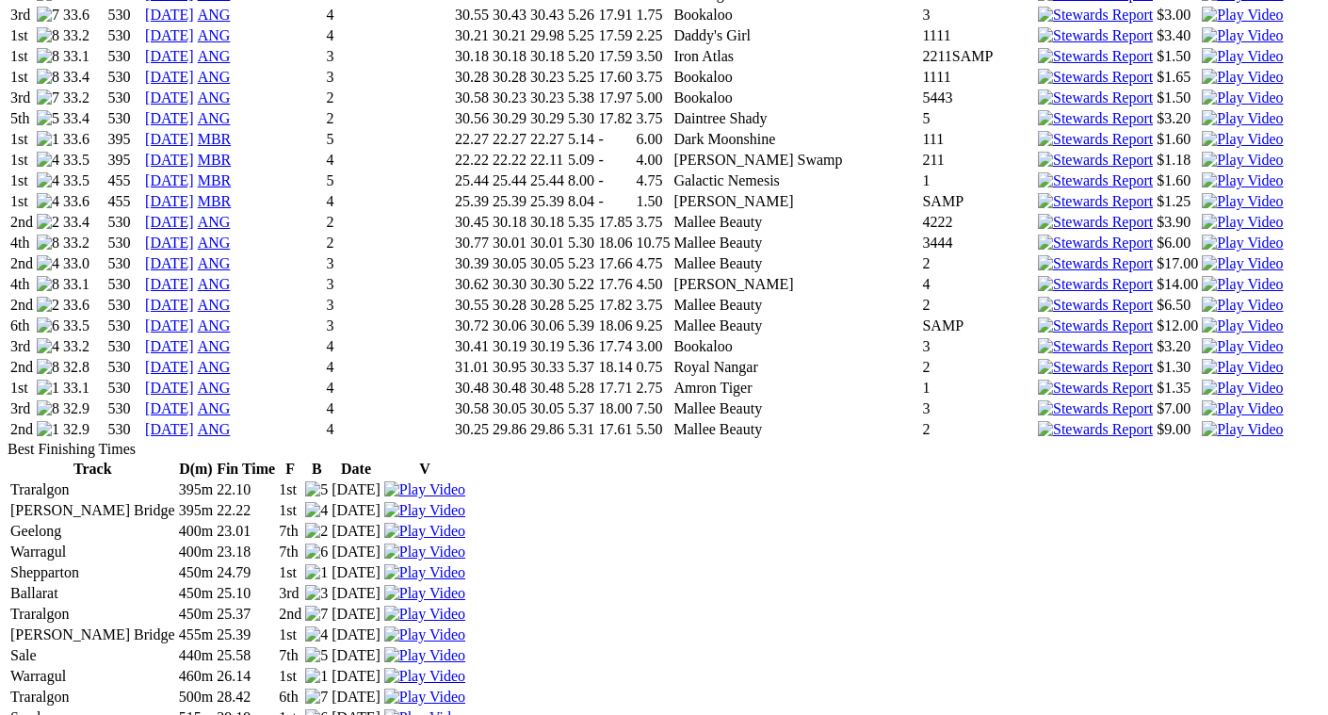
scroll to position [2919, 0]
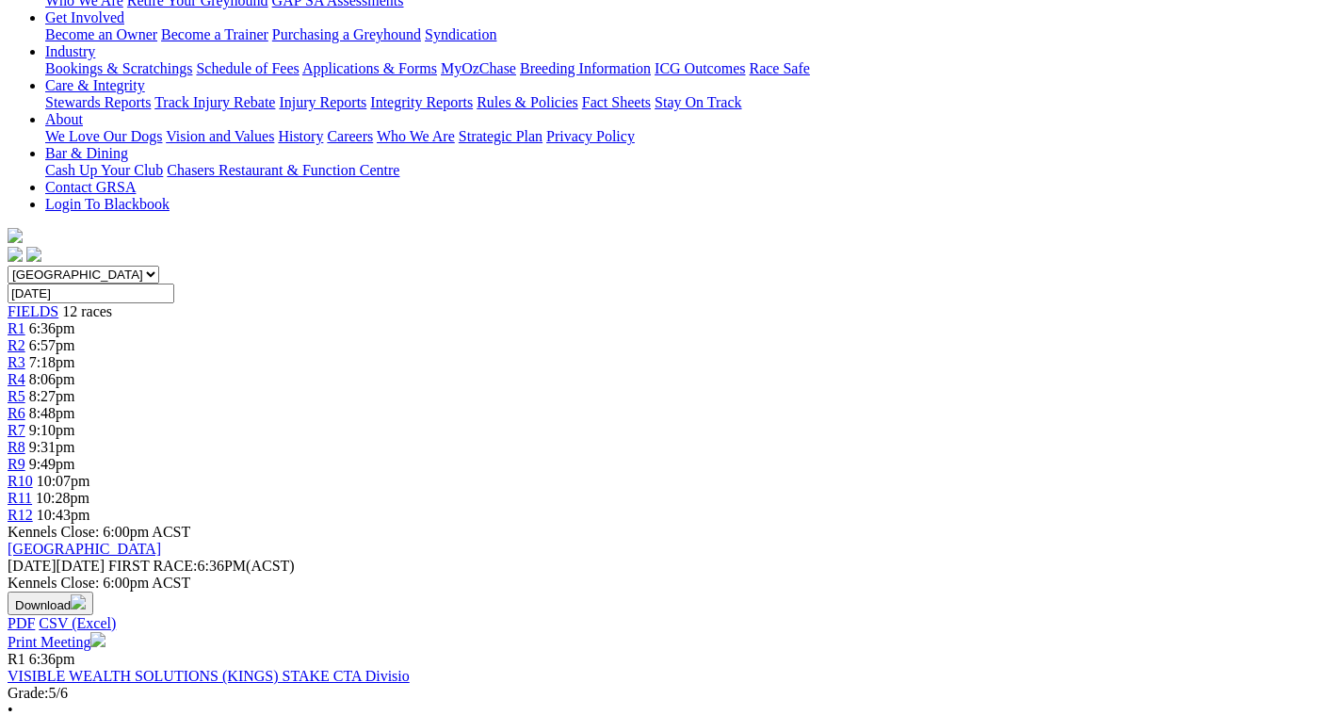
scroll to position [377, 0]
